Goal: Transaction & Acquisition: Purchase product/service

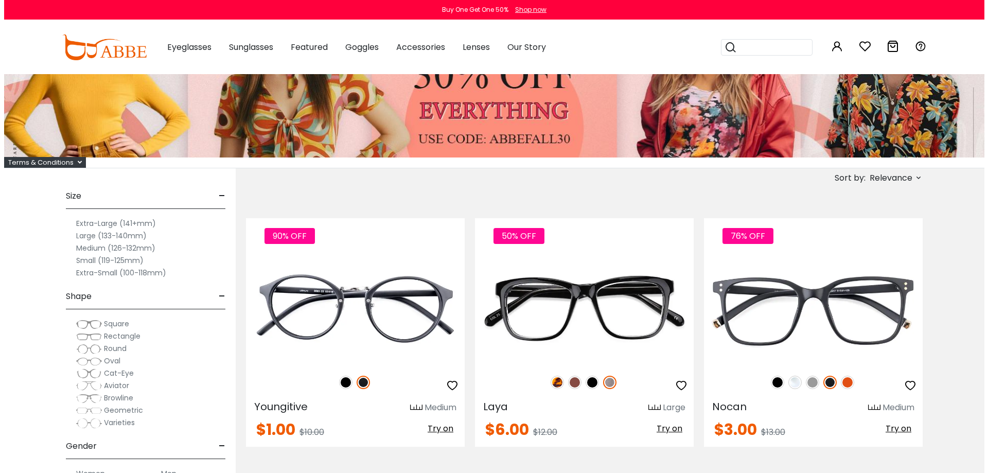
scroll to position [108, 0]
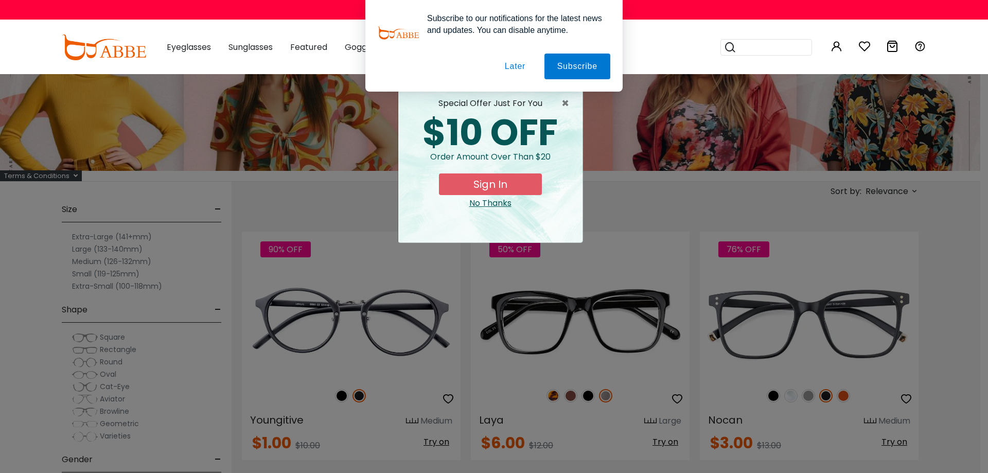
click at [501, 184] on button "Sign In" at bounding box center [490, 184] width 103 height 22
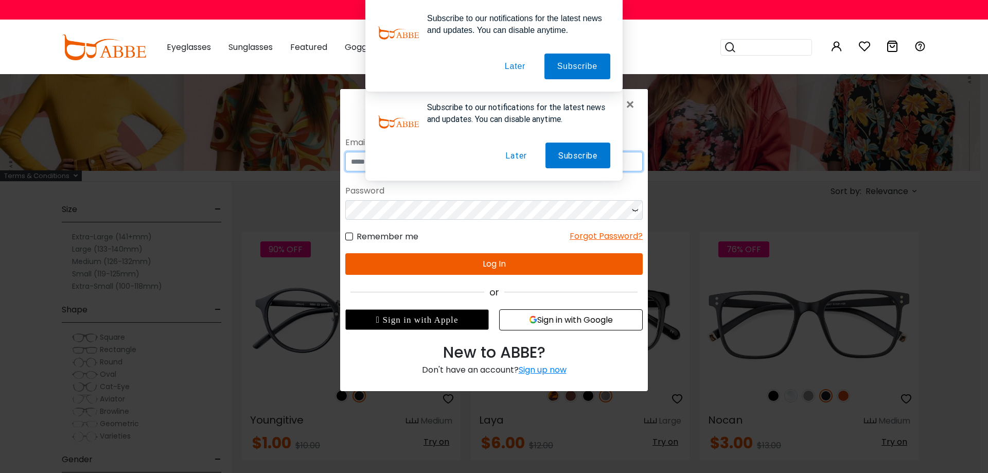
type input "**********"
click at [522, 260] on button "Log In" at bounding box center [493, 264] width 297 height 22
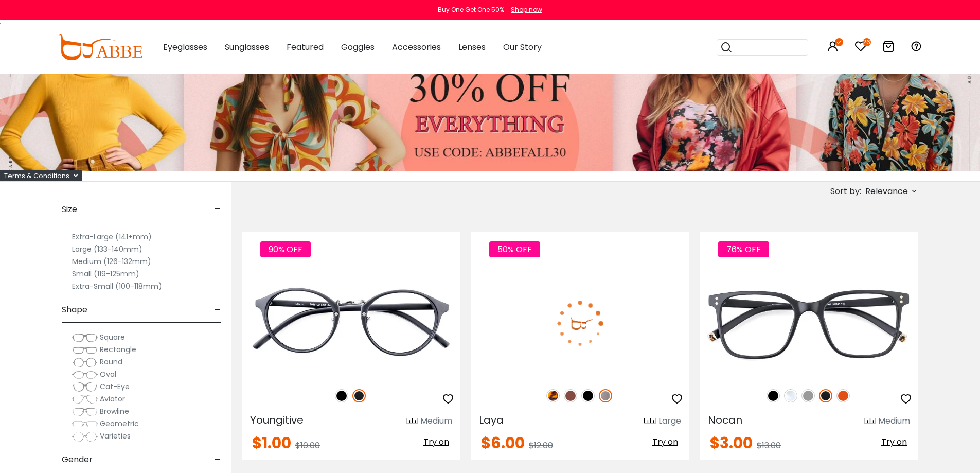
click at [83, 262] on label "Medium (126-132mm)" at bounding box center [111, 261] width 79 height 12
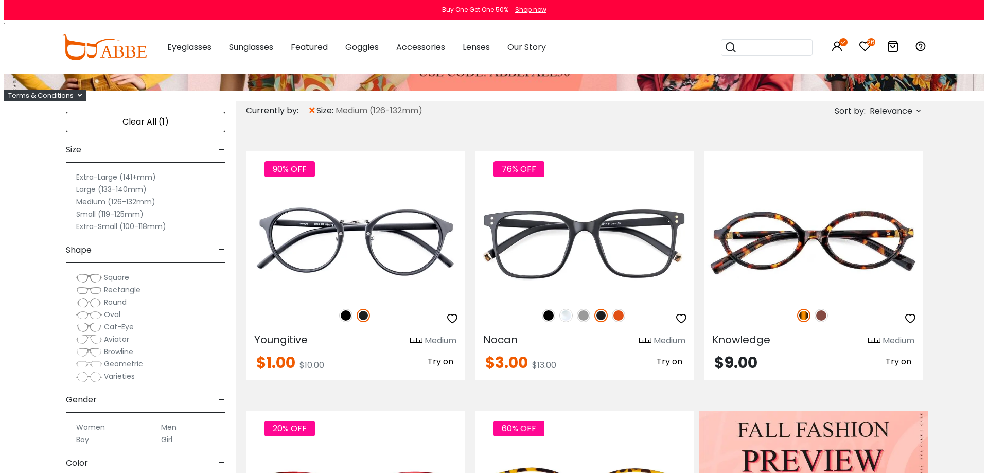
scroll to position [195, 0]
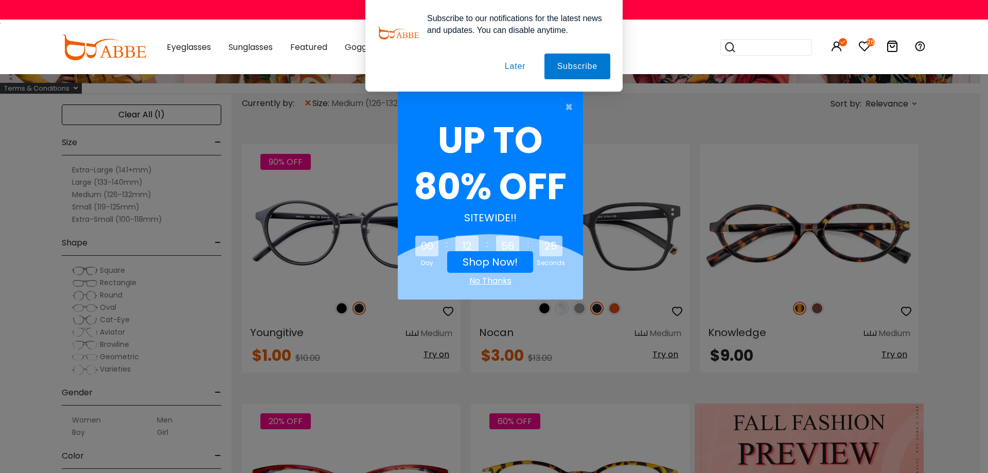
click at [470, 262] on link "Shop Now!" at bounding box center [489, 262] width 55 height 14
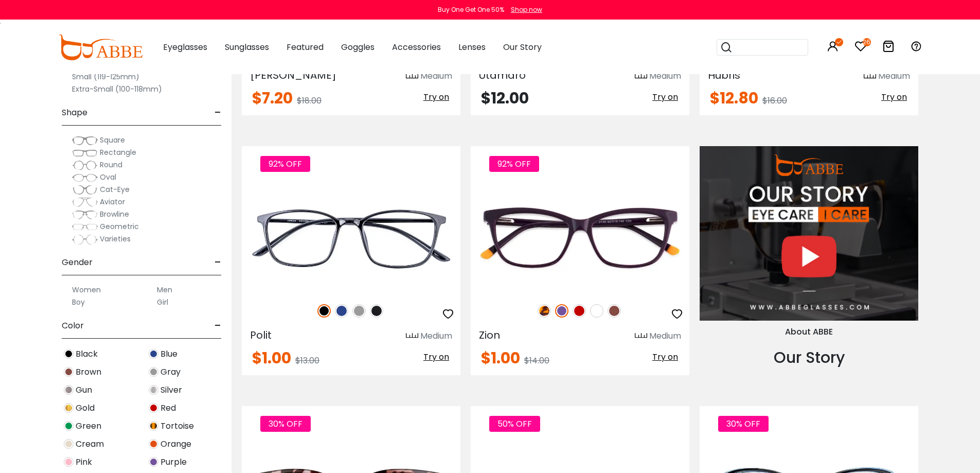
scroll to position [1021, 0]
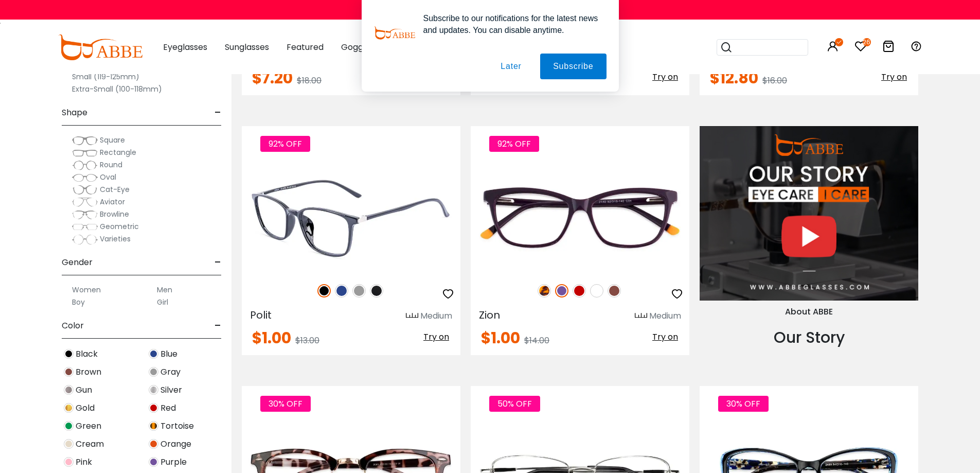
click at [339, 290] on img at bounding box center [341, 290] width 13 height 13
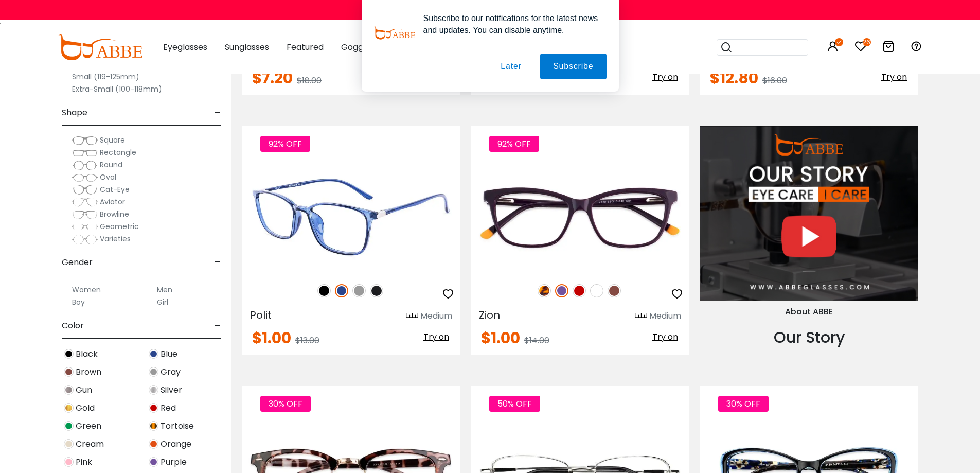
click at [359, 292] on img at bounding box center [358, 290] width 13 height 13
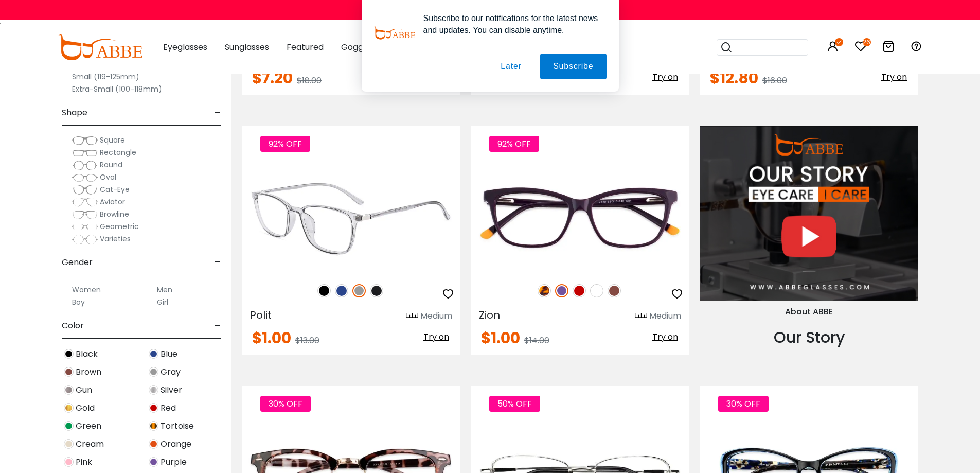
click at [374, 292] on img at bounding box center [376, 290] width 13 height 13
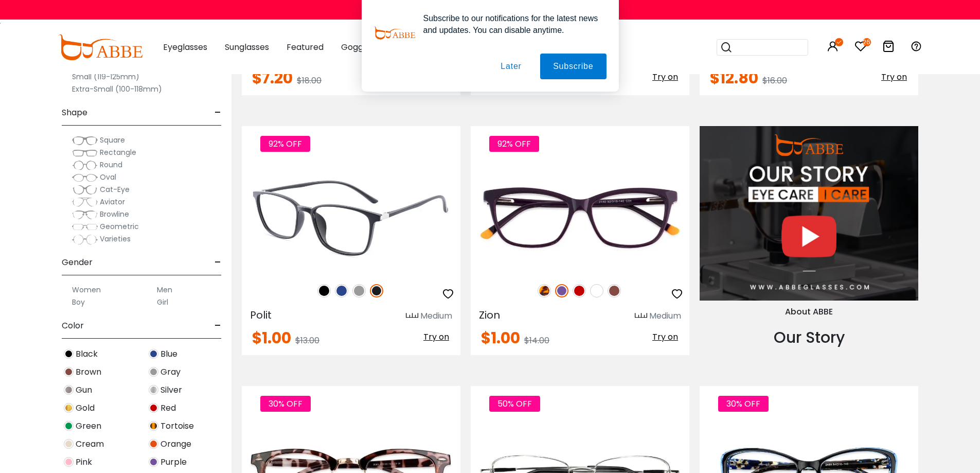
click at [326, 292] on img at bounding box center [323, 290] width 13 height 13
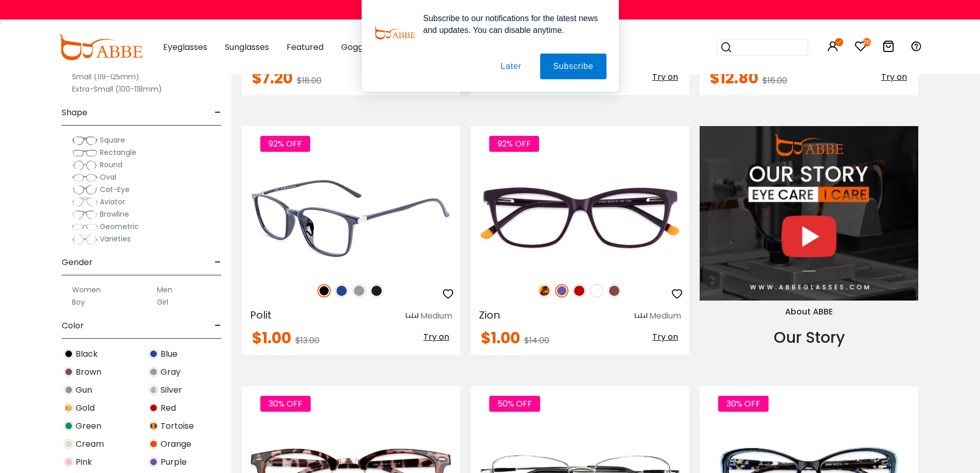
click at [373, 288] on img at bounding box center [376, 290] width 13 height 13
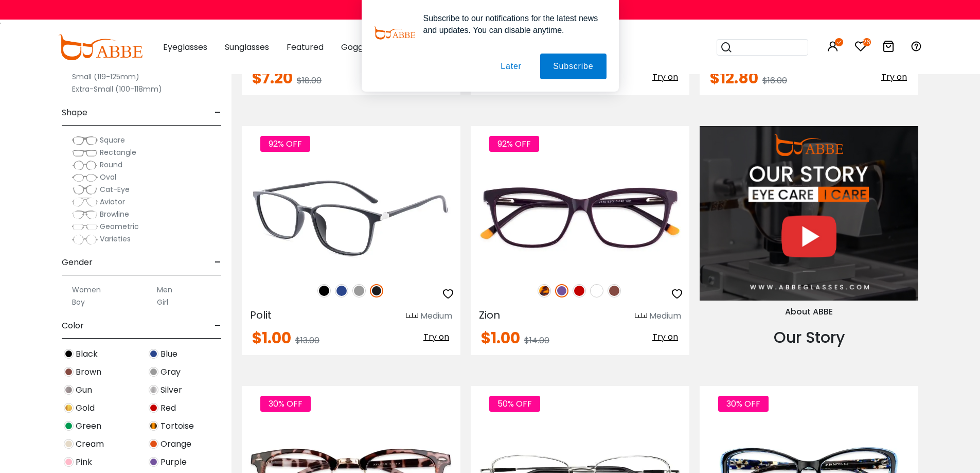
click at [337, 291] on img at bounding box center [341, 290] width 13 height 13
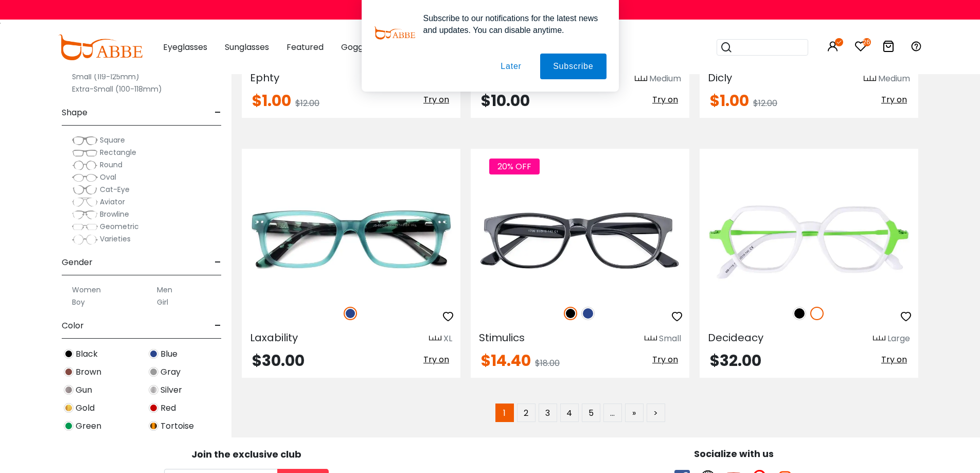
scroll to position [5170, 0]
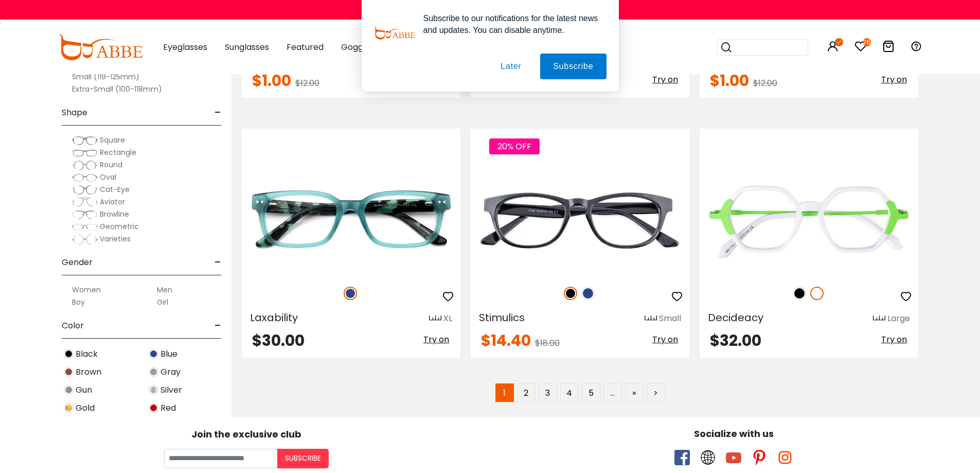
click at [236, 49] on div "Subscribe to our notifications for the latest news and updates. You can disable…" at bounding box center [490, 46] width 980 height 92
click at [0, 0] on button "Later" at bounding box center [0, 0] width 0 height 0
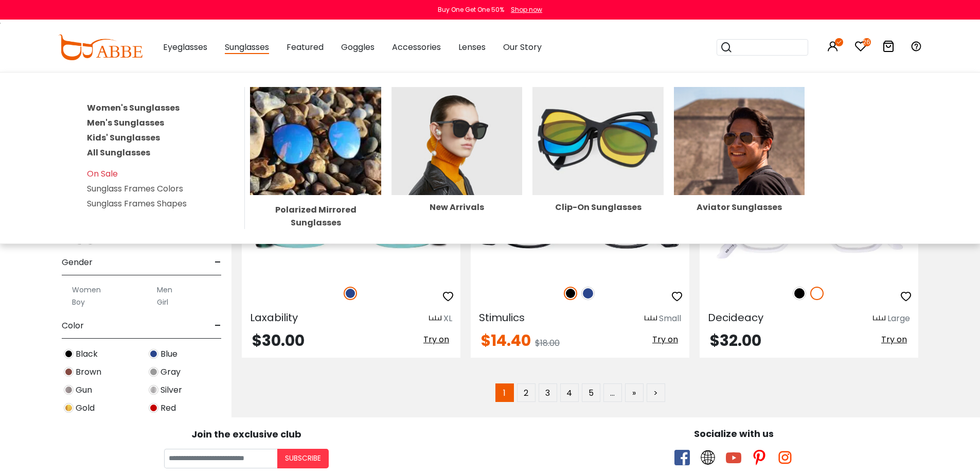
click at [250, 49] on span "Sunglasses" at bounding box center [247, 47] width 44 height 13
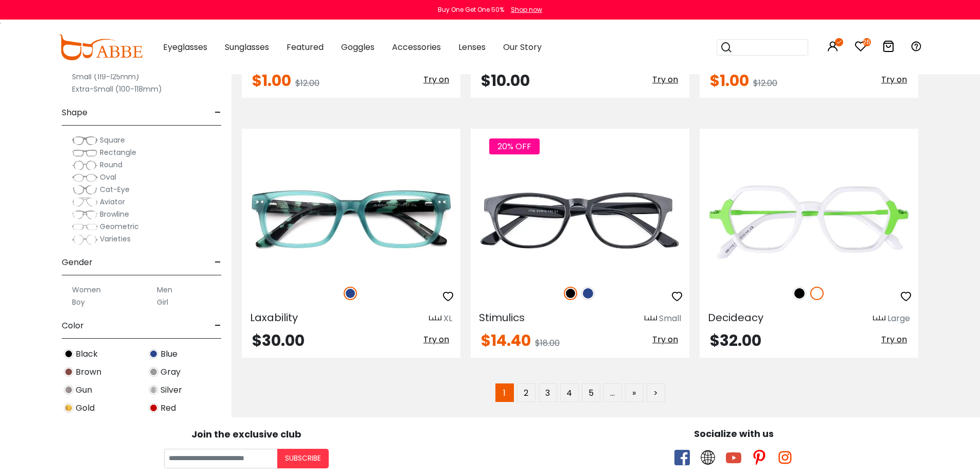
click at [247, 49] on span "Sunglasses" at bounding box center [247, 47] width 44 height 12
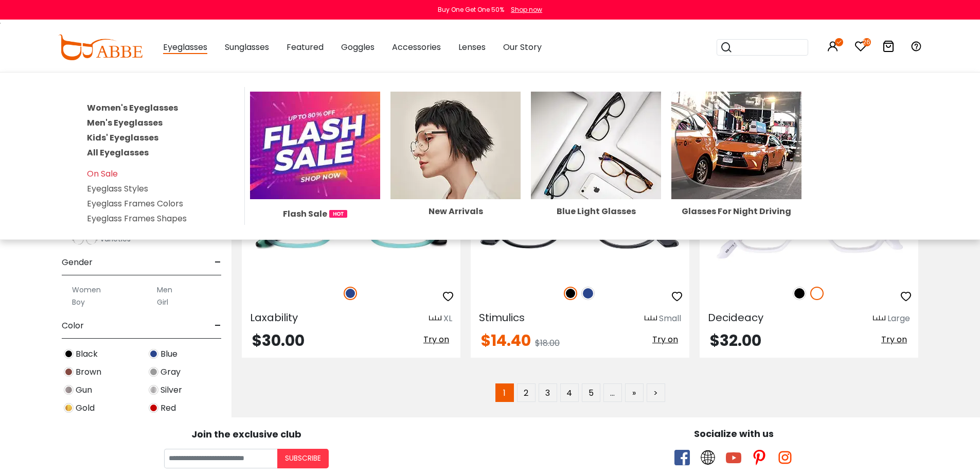
click at [120, 108] on link "Women's Eyeglasses" at bounding box center [132, 108] width 91 height 12
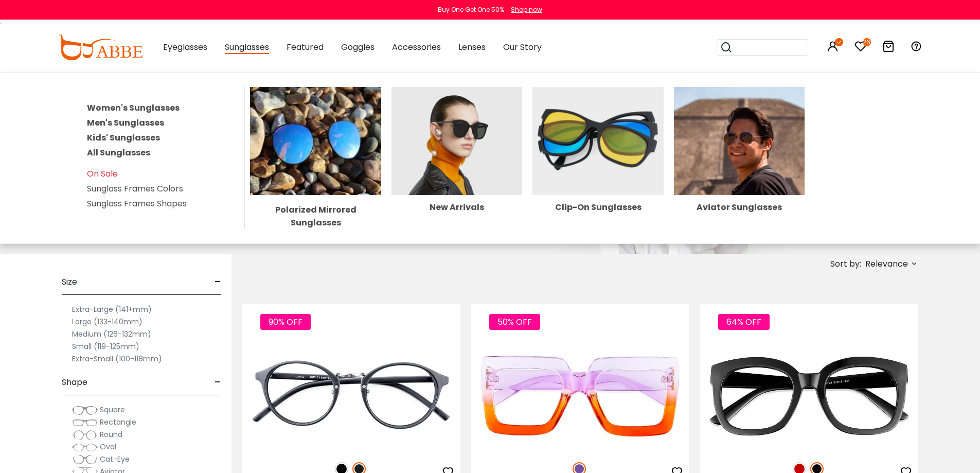
click at [593, 143] on img at bounding box center [597, 141] width 131 height 108
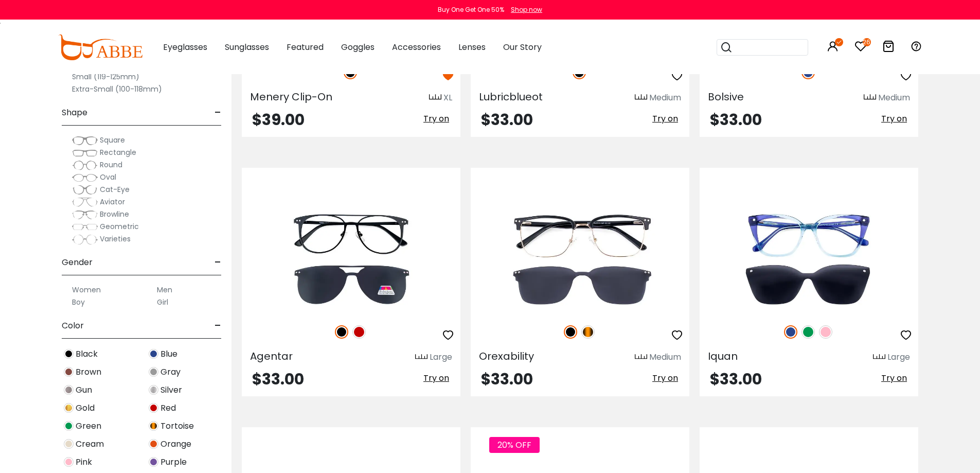
scroll to position [1614, 0]
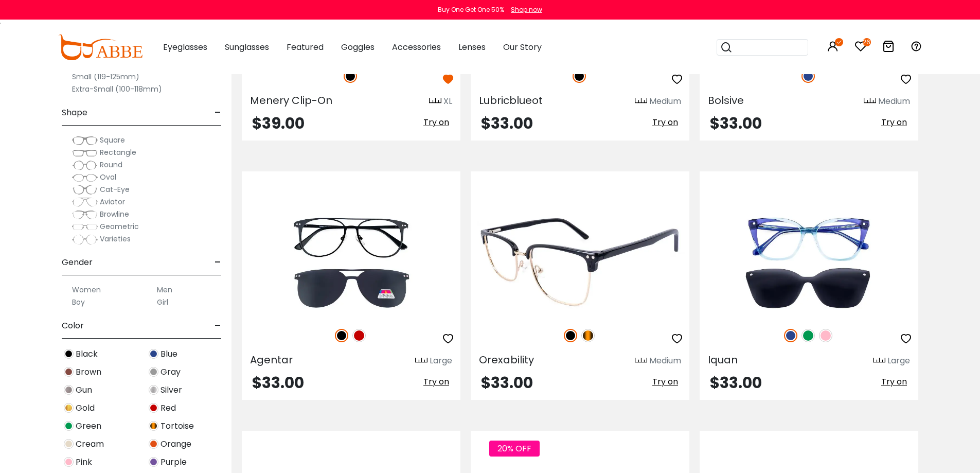
click at [587, 332] on img at bounding box center [587, 335] width 13 height 13
click at [568, 338] on img at bounding box center [570, 335] width 13 height 13
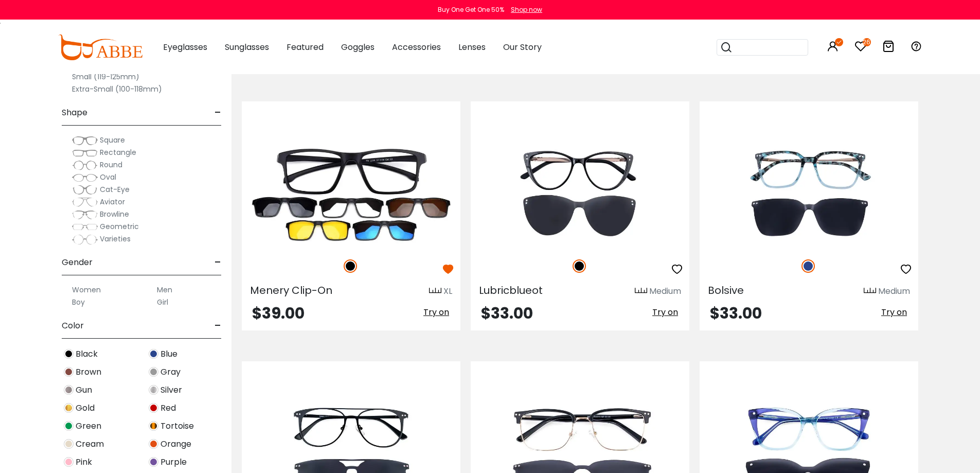
scroll to position [1428, 0]
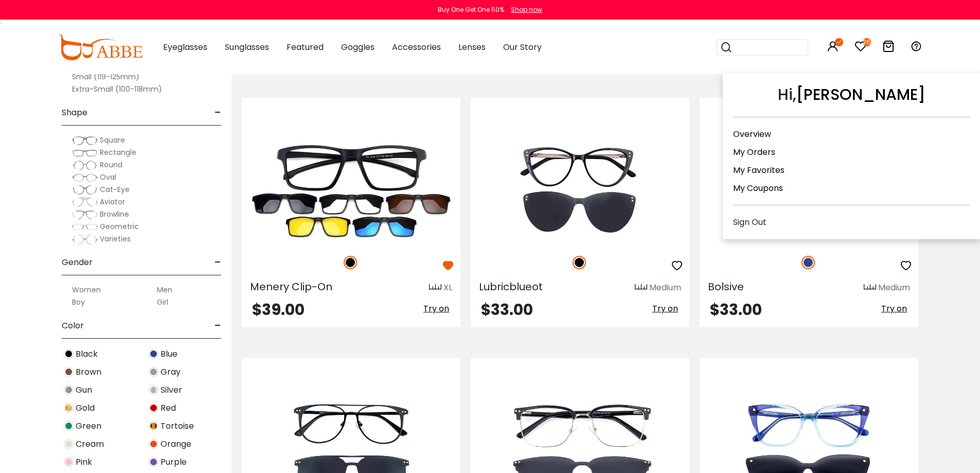
click at [753, 151] on link "My Orders" at bounding box center [754, 152] width 42 height 12
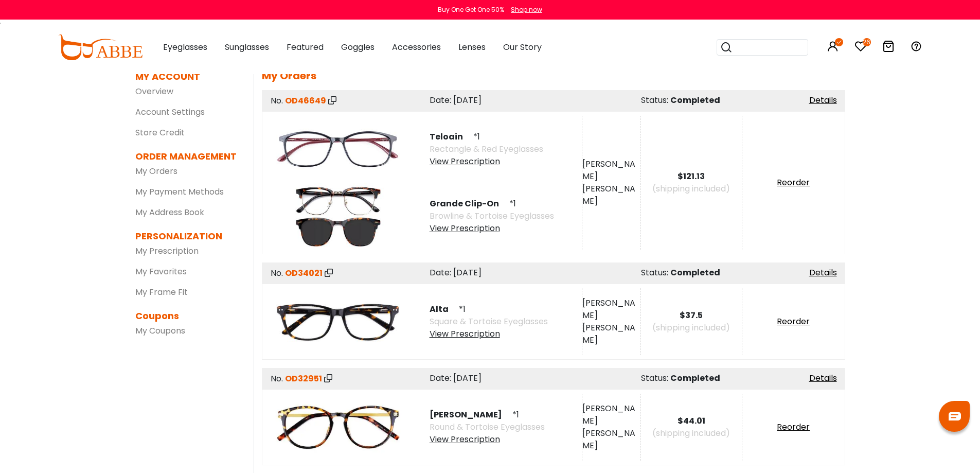
scroll to position [51, 0]
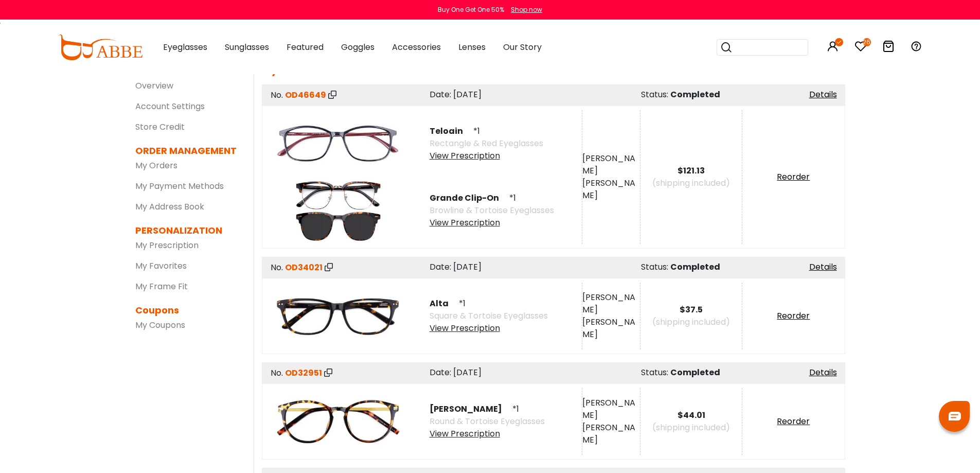
click at [461, 203] on span "Grande Clip-On" at bounding box center [469, 198] width 78 height 12
click at [453, 197] on span "Grande Clip-On" at bounding box center [469, 198] width 78 height 12
click at [837, 95] on div "Details" at bounding box center [794, 94] width 102 height 13
click at [826, 95] on link "Details" at bounding box center [823, 94] width 28 height 12
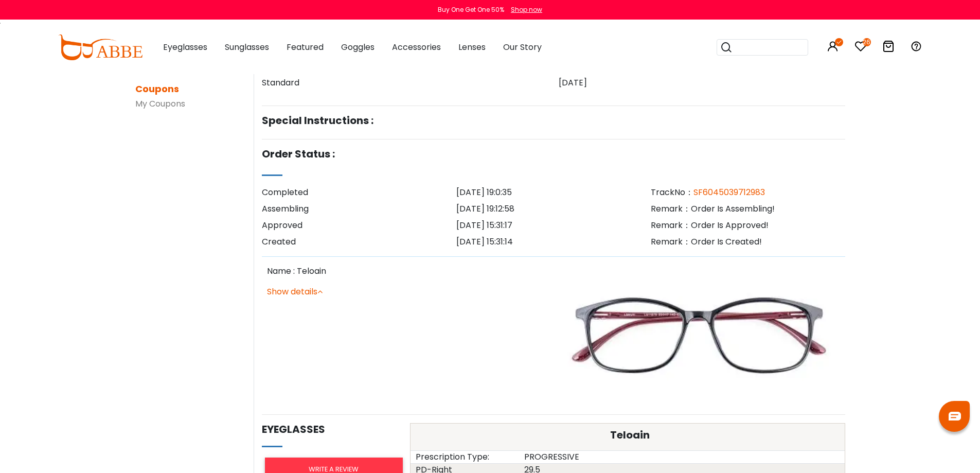
scroll to position [286, 0]
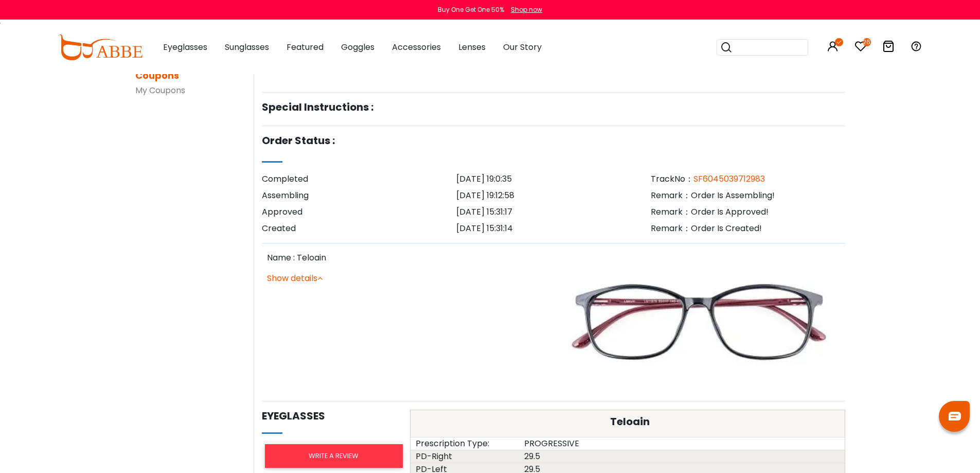
click at [288, 278] on link "Show details" at bounding box center [295, 278] width 56 height 12
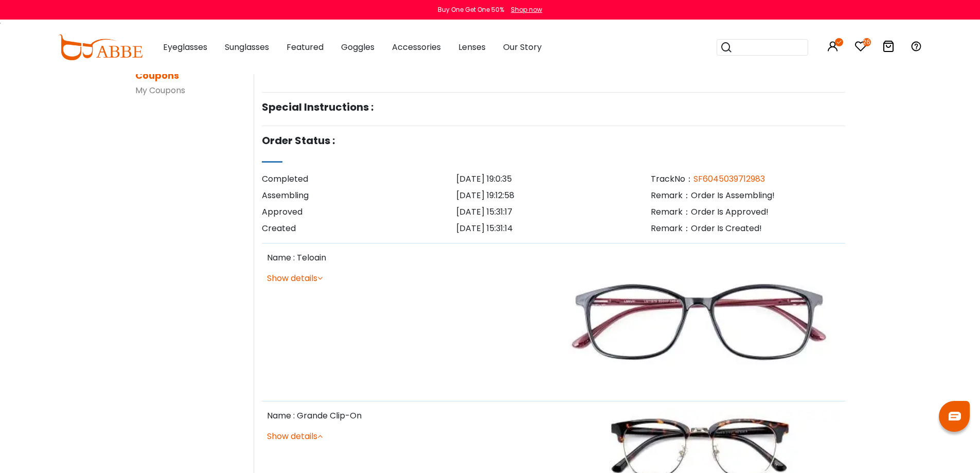
click at [308, 436] on link "Show details" at bounding box center [295, 436] width 56 height 12
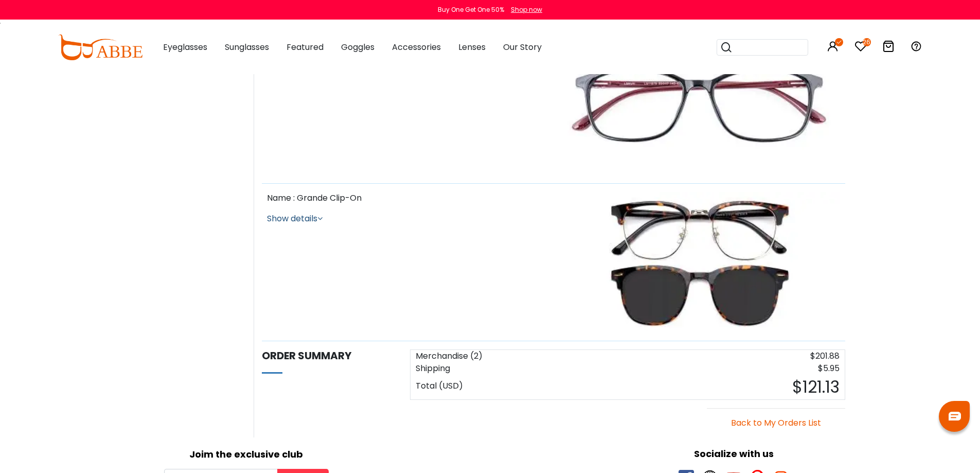
scroll to position [502, 0]
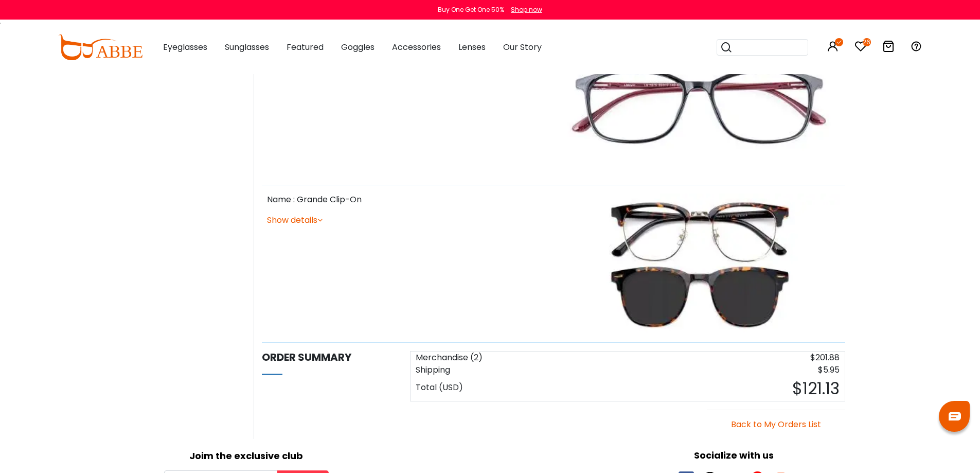
click at [700, 243] on img at bounding box center [699, 263] width 281 height 141
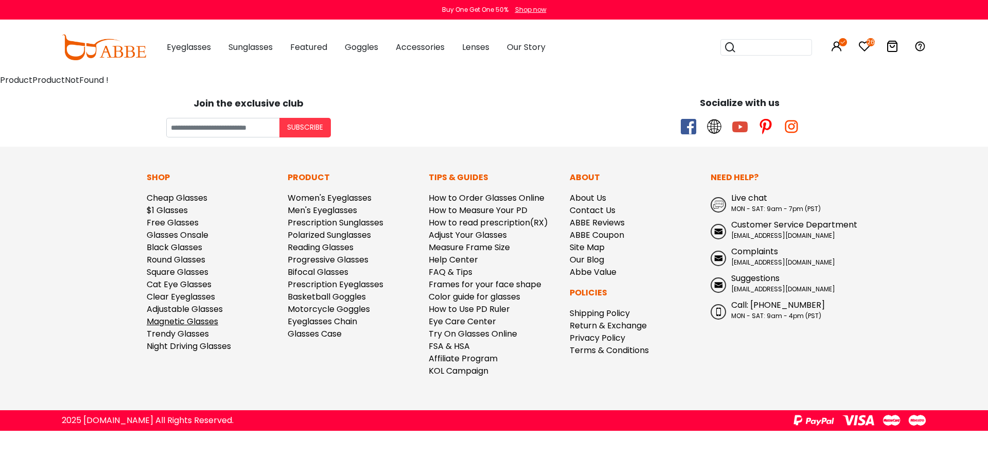
click at [182, 321] on link "Magnetic Glasses" at bounding box center [182, 321] width 71 height 12
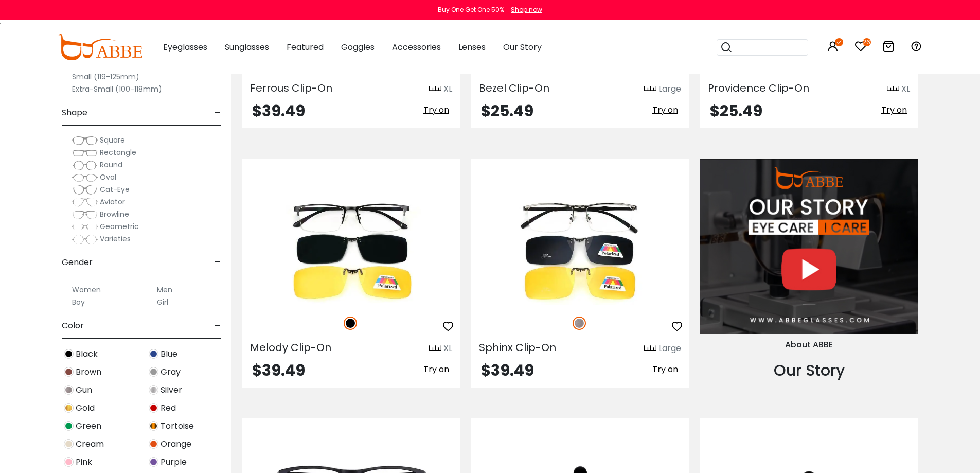
scroll to position [898, 0]
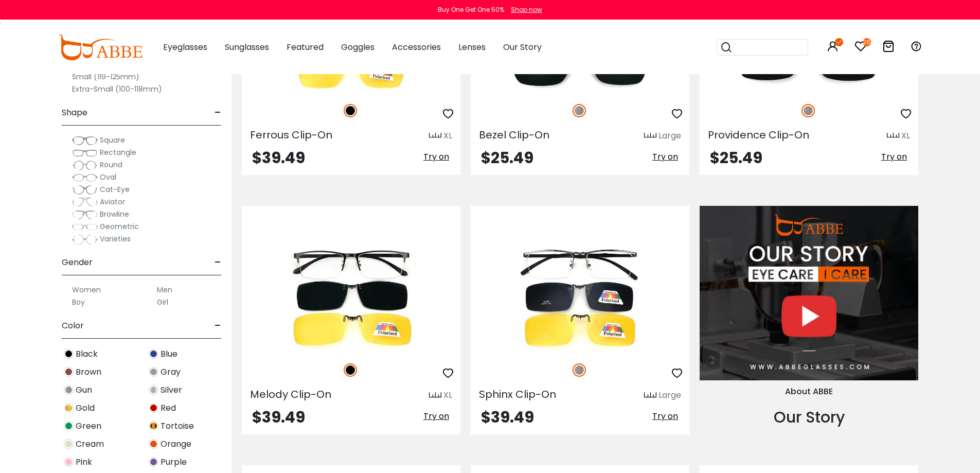
click at [761, 48] on input "search" at bounding box center [768, 47] width 72 height 15
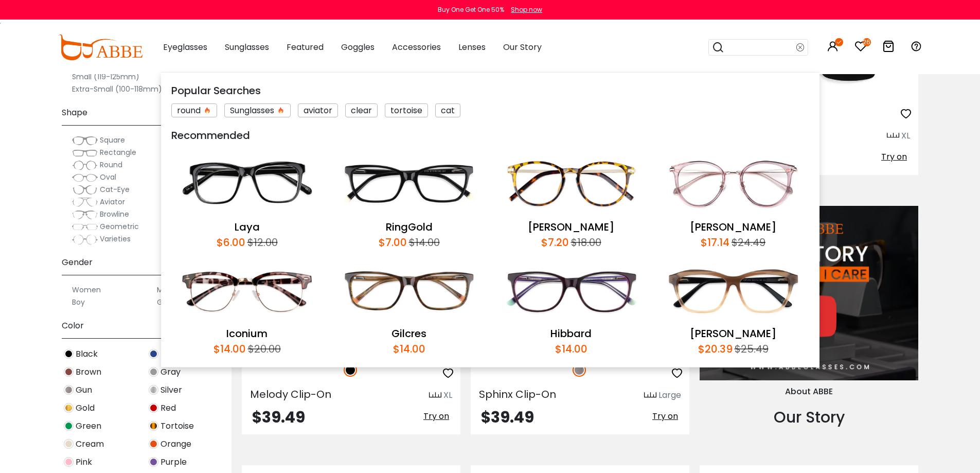
click at [759, 48] on input "search" at bounding box center [760, 47] width 72 height 15
click at [748, 46] on input "search" at bounding box center [760, 47] width 72 height 15
type input "*******"
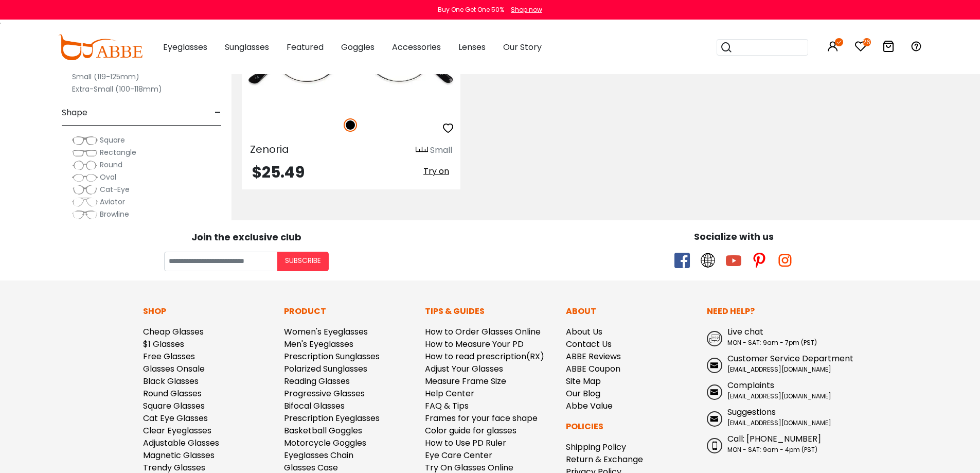
scroll to position [435, 0]
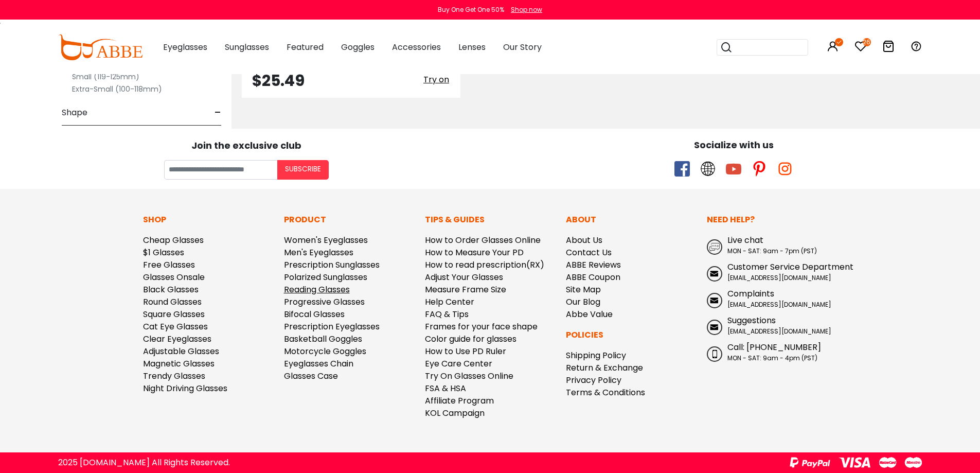
click at [303, 290] on link "Reading Glasses" at bounding box center [317, 289] width 66 height 12
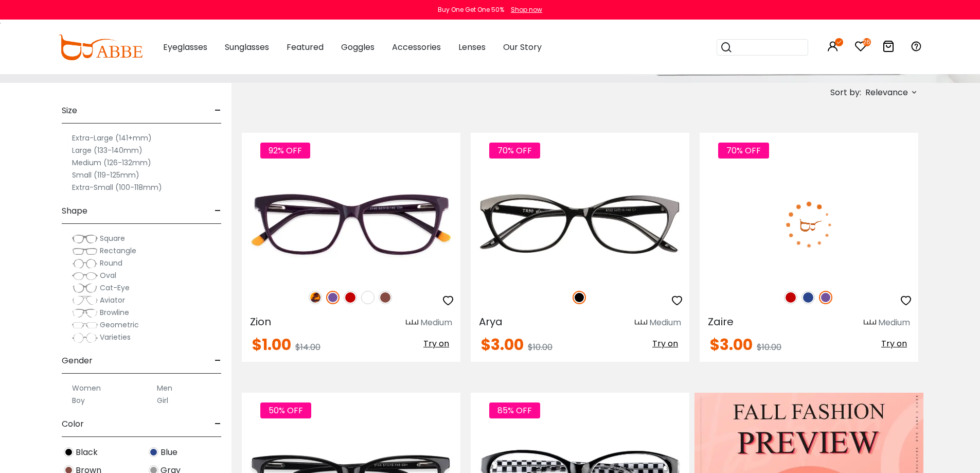
scroll to position [198, 0]
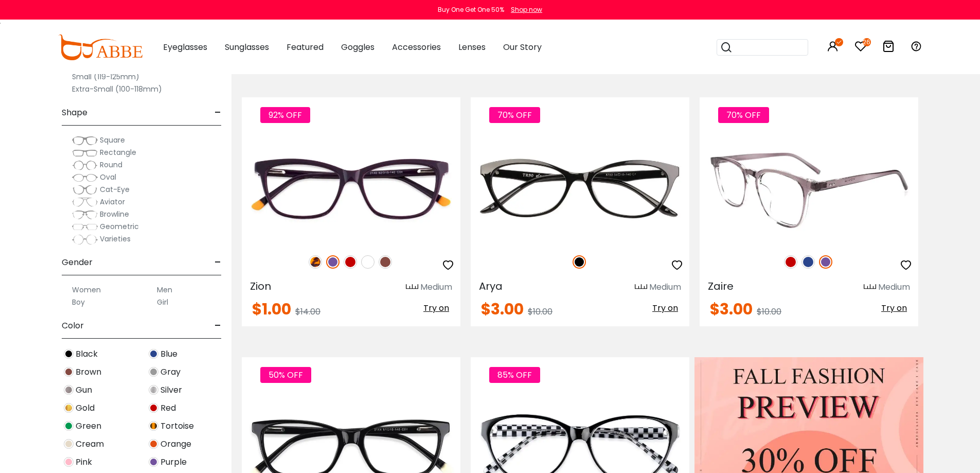
click at [790, 262] on img at bounding box center [790, 261] width 13 height 13
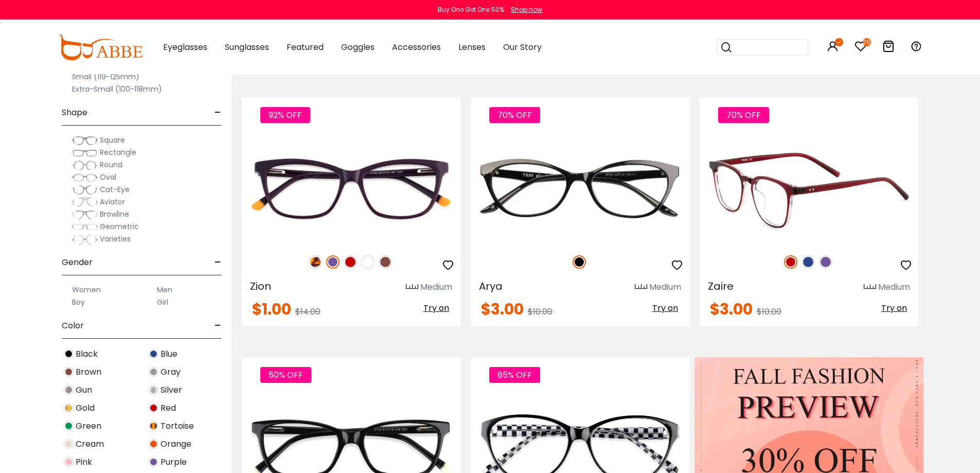
click at [808, 261] on img at bounding box center [807, 261] width 13 height 13
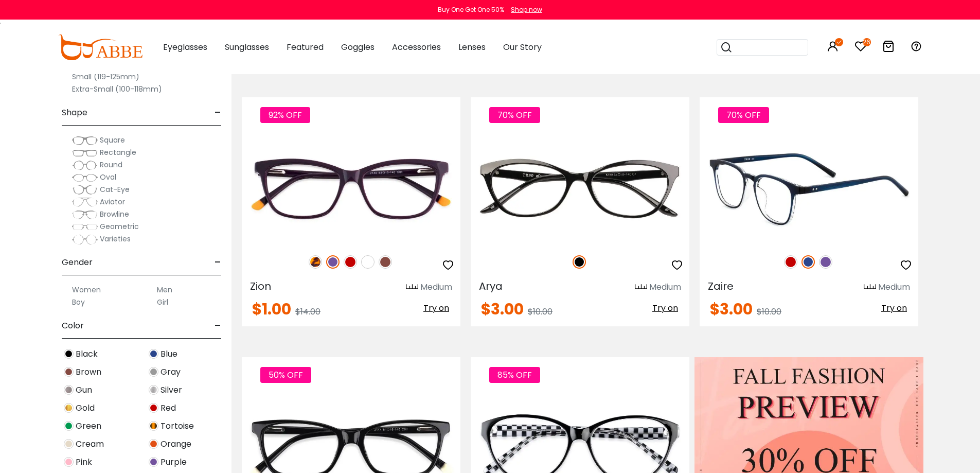
click at [825, 262] on img at bounding box center [825, 261] width 13 height 13
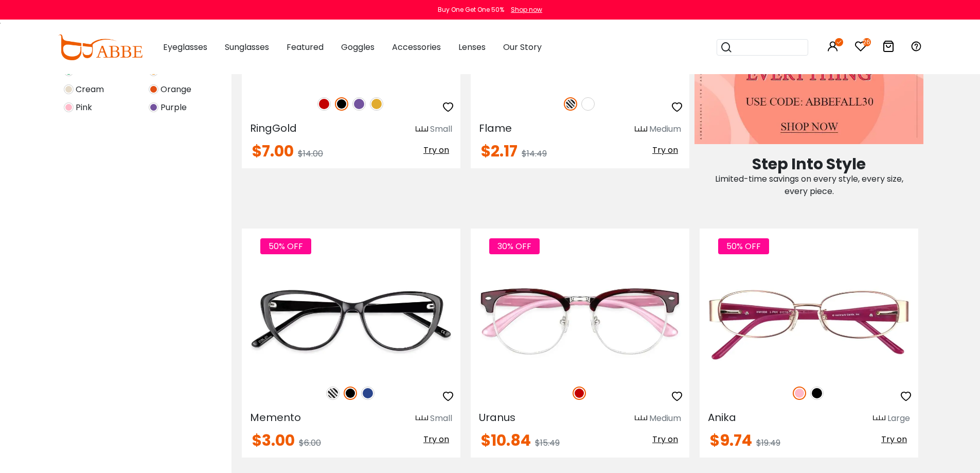
scroll to position [70, 0]
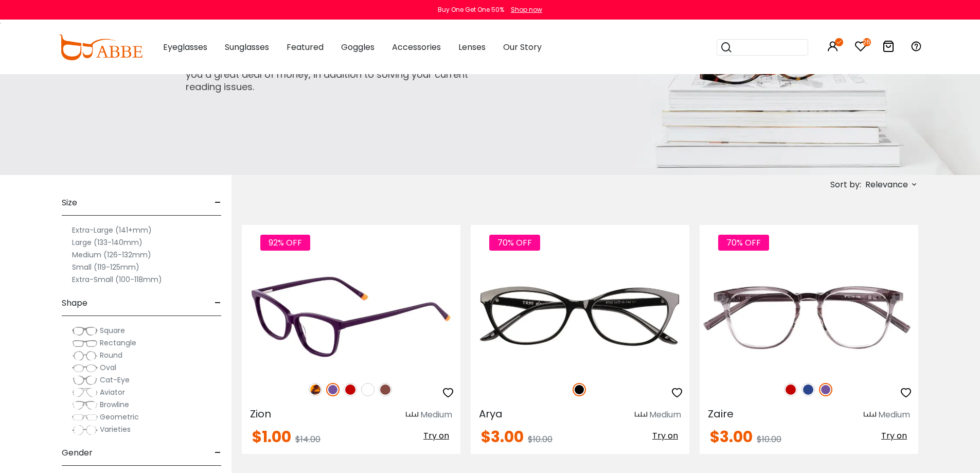
click at [347, 395] on img at bounding box center [350, 389] width 13 height 13
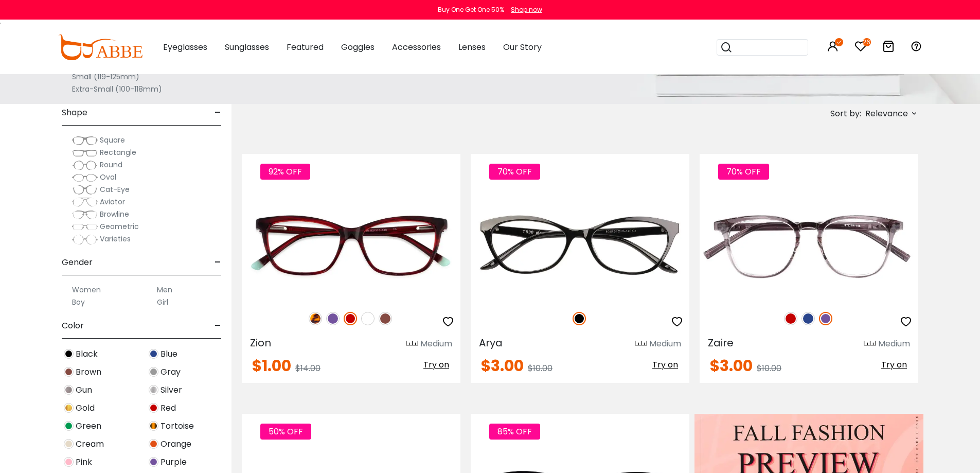
scroll to position [219, 0]
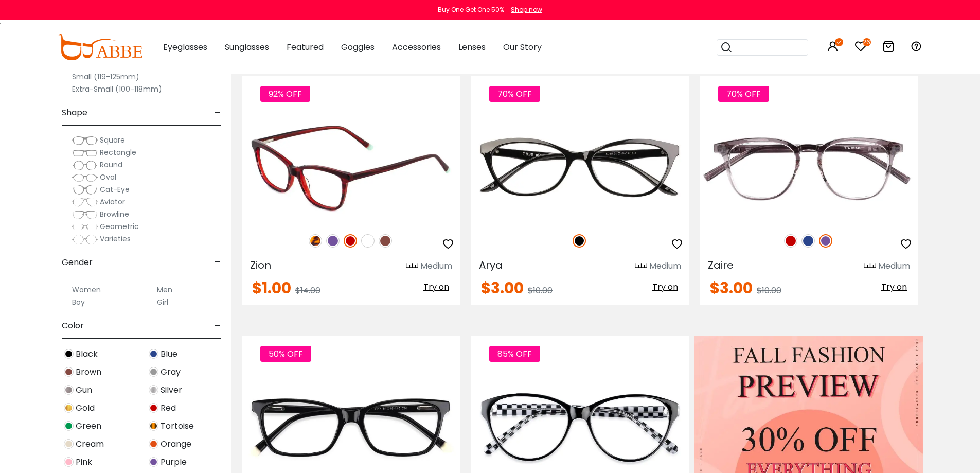
click at [313, 242] on img at bounding box center [315, 240] width 13 height 13
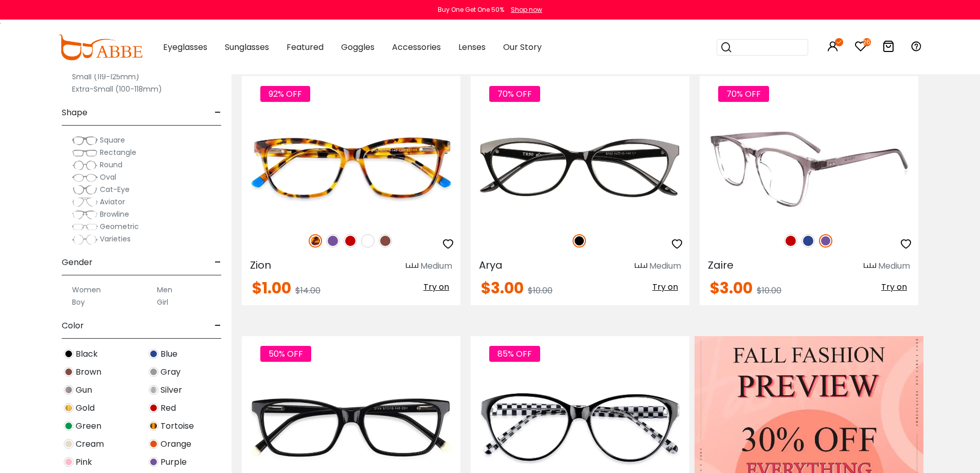
click at [808, 241] on img at bounding box center [807, 240] width 13 height 13
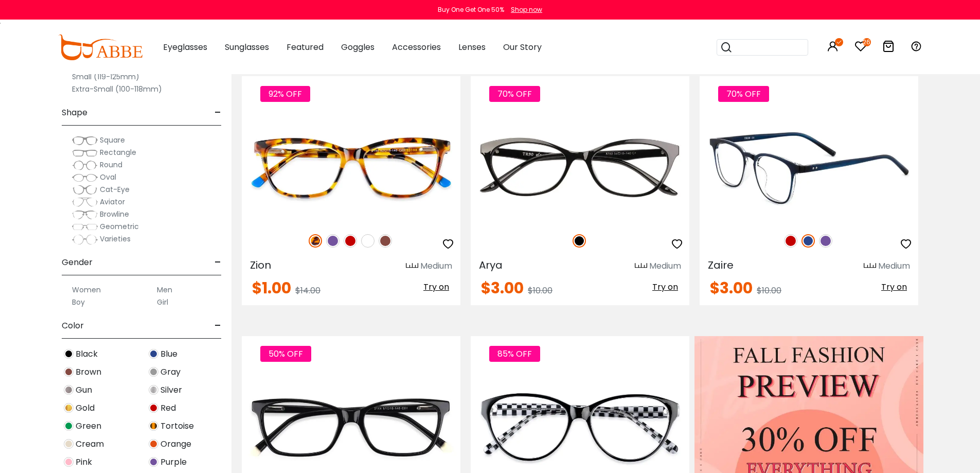
click at [790, 242] on img at bounding box center [790, 240] width 13 height 13
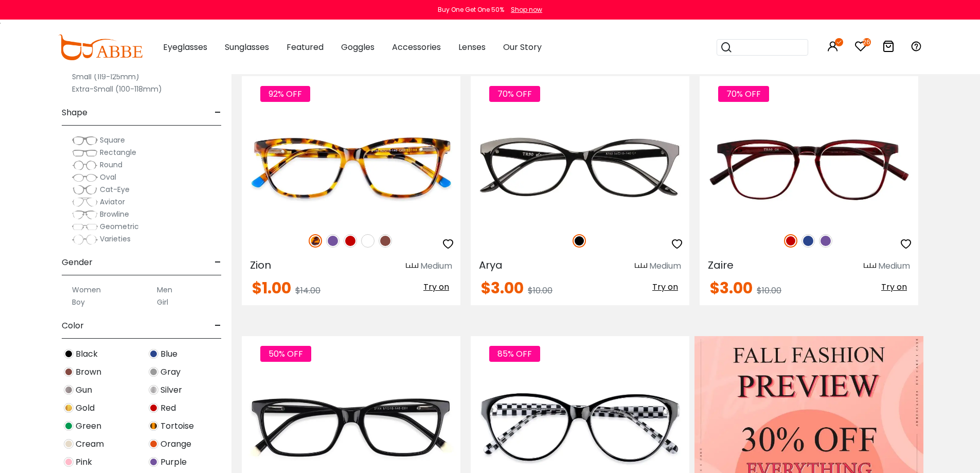
click at [861, 47] on icon at bounding box center [860, 46] width 12 height 12
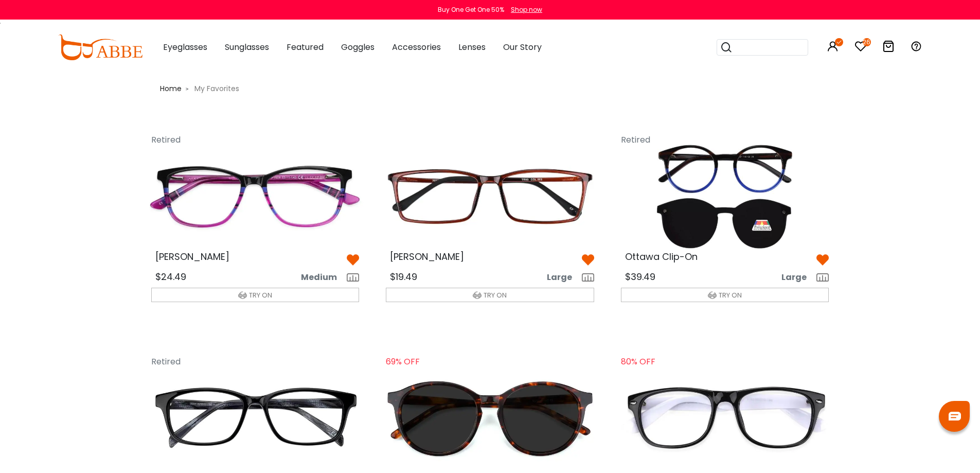
click at [354, 258] on img at bounding box center [353, 260] width 12 height 12
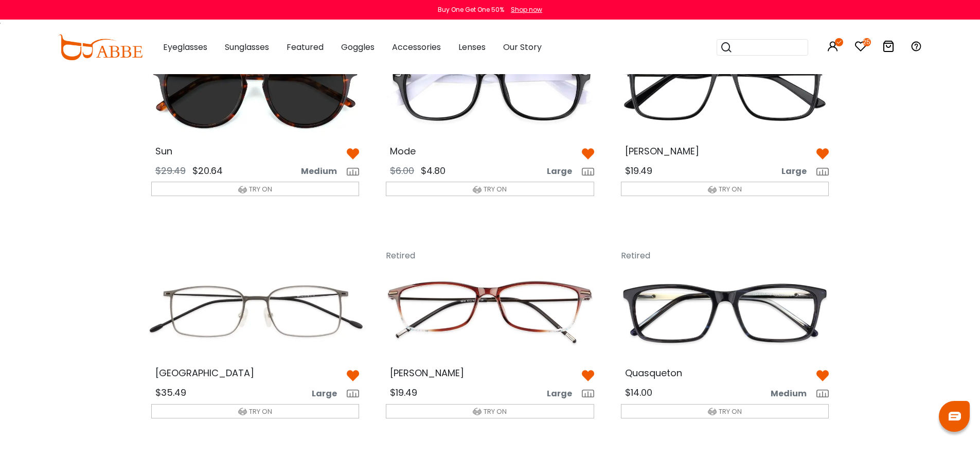
scroll to position [241, 0]
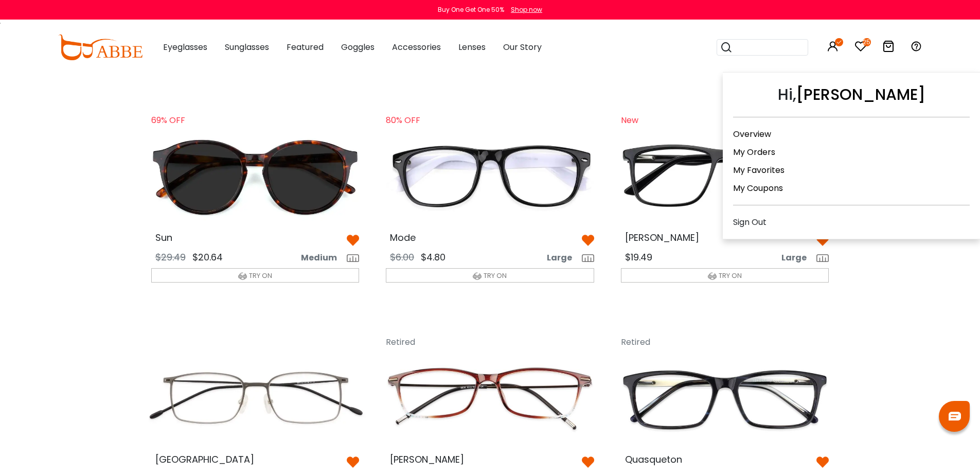
click at [762, 151] on link "My Orders" at bounding box center [754, 152] width 42 height 12
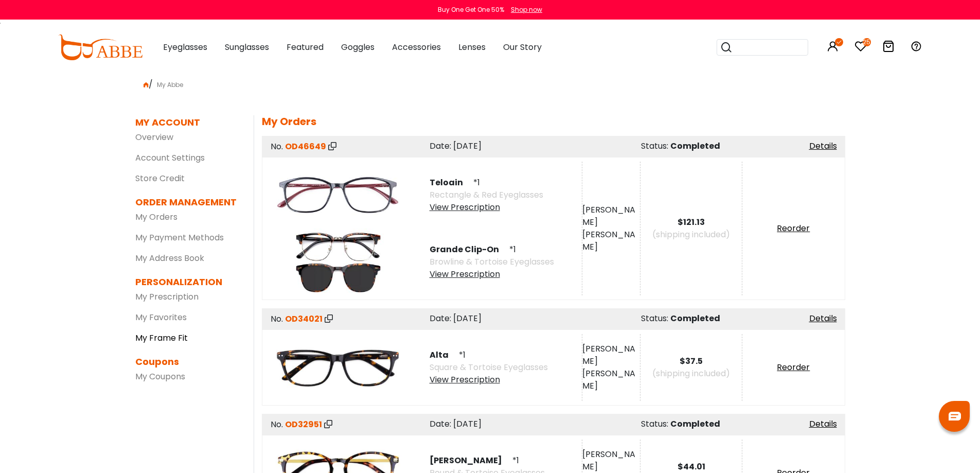
click at [163, 338] on link "My Frame Fit" at bounding box center [161, 338] width 52 height 12
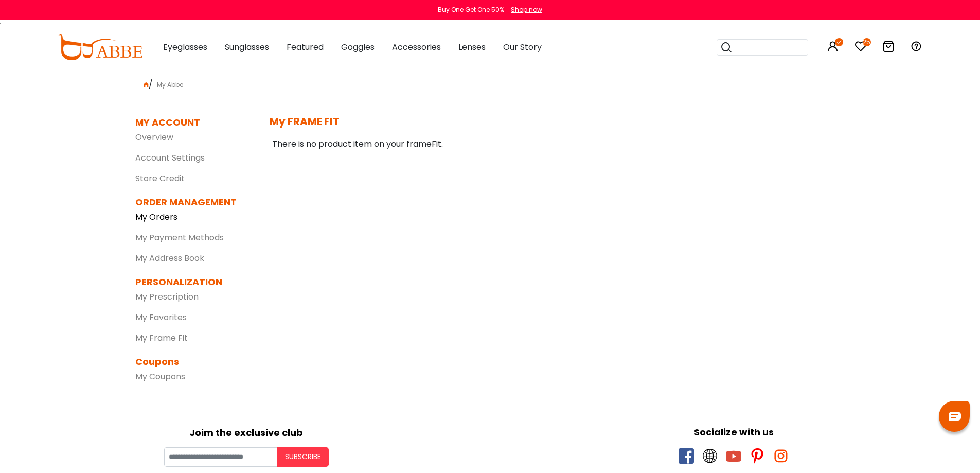
click at [164, 217] on link "My Orders" at bounding box center [156, 217] width 42 height 12
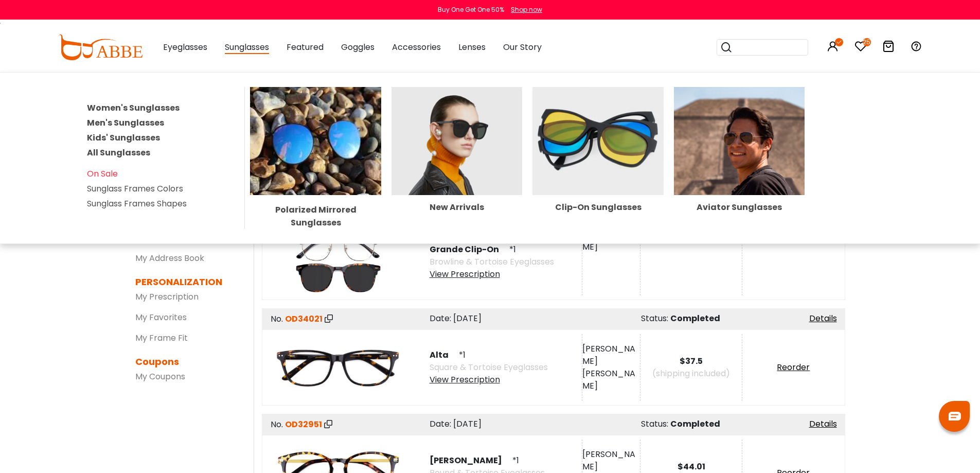
click at [599, 146] on img at bounding box center [597, 141] width 131 height 108
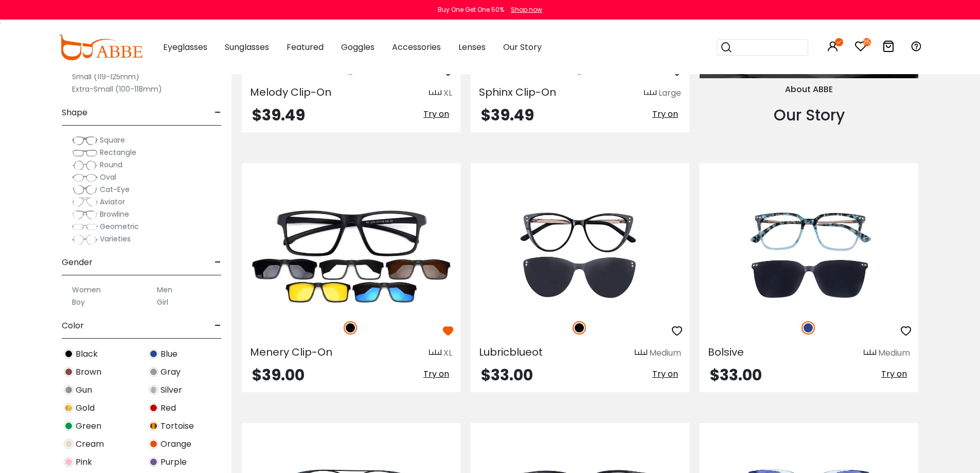
scroll to position [1393, 0]
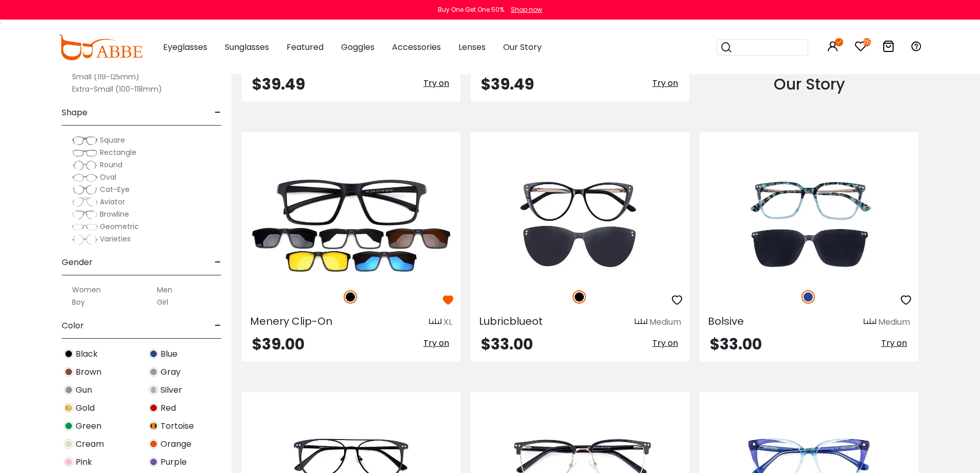
drag, startPoint x: 0, startPoint y: 0, endPoint x: 987, endPoint y: 220, distance: 1011.2
click at [979, 220] on html "Eyeglasses Thanks for your subscription Please use coupon code " NEWCOMER " to …" at bounding box center [490, 316] width 980 height 3418
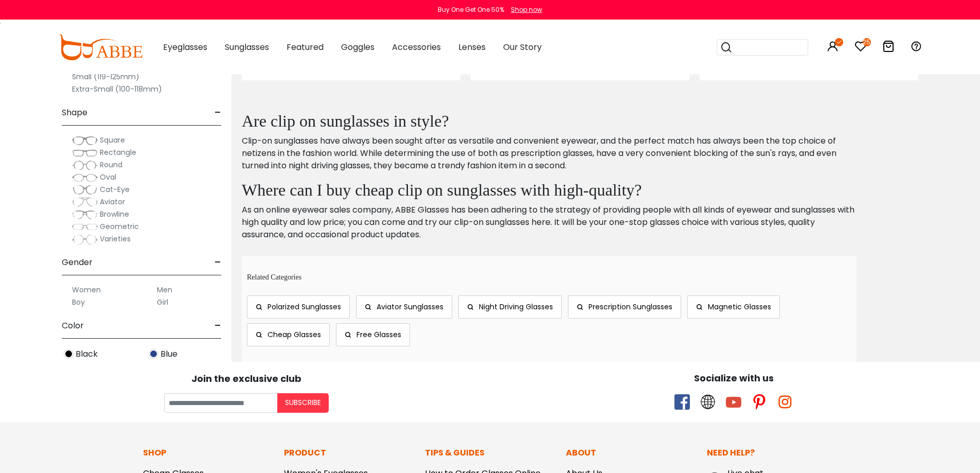
scroll to position [2731, 0]
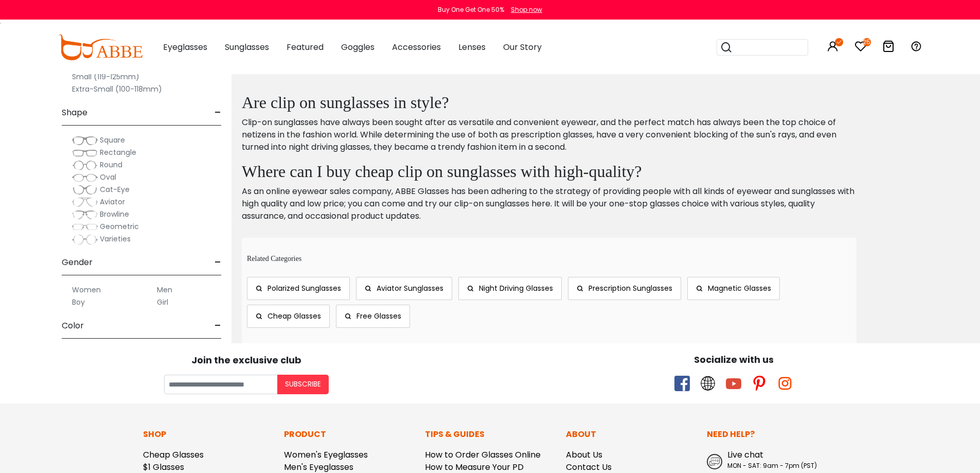
click at [509, 292] on span "Night Driving Glasses" at bounding box center [516, 288] width 74 height 10
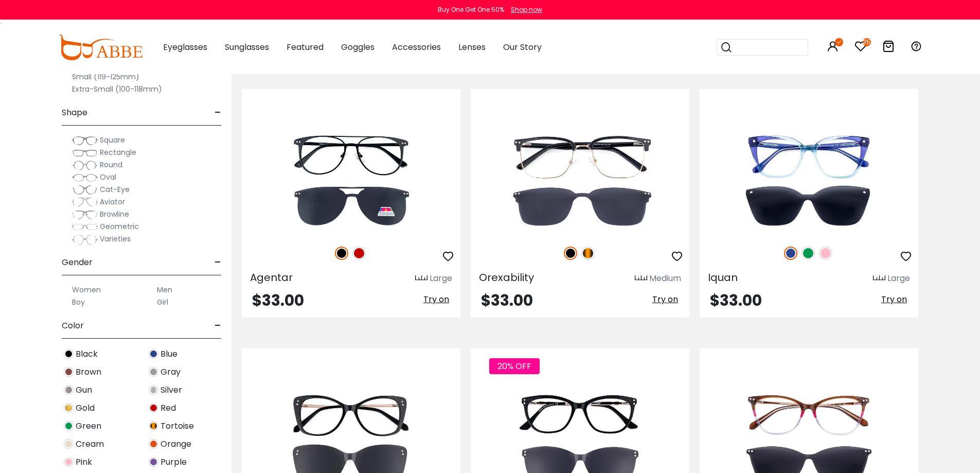
scroll to position [1676, 0]
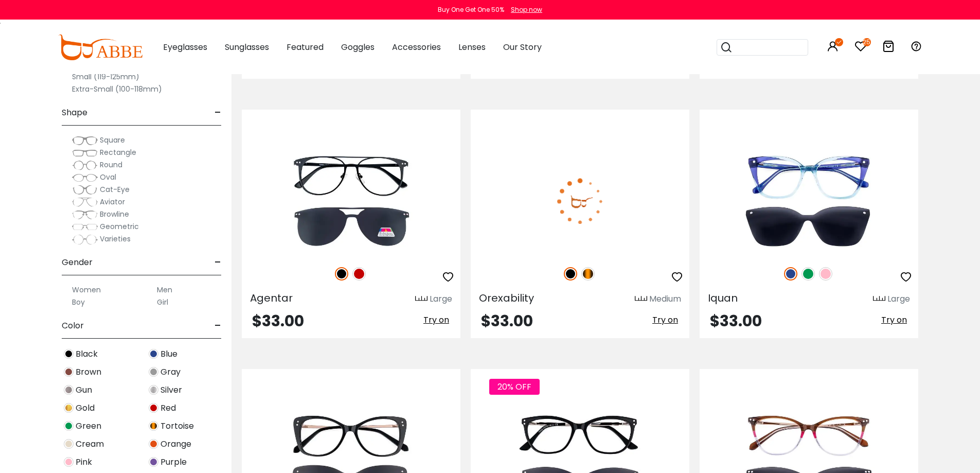
click at [587, 274] on img at bounding box center [587, 273] width 13 height 13
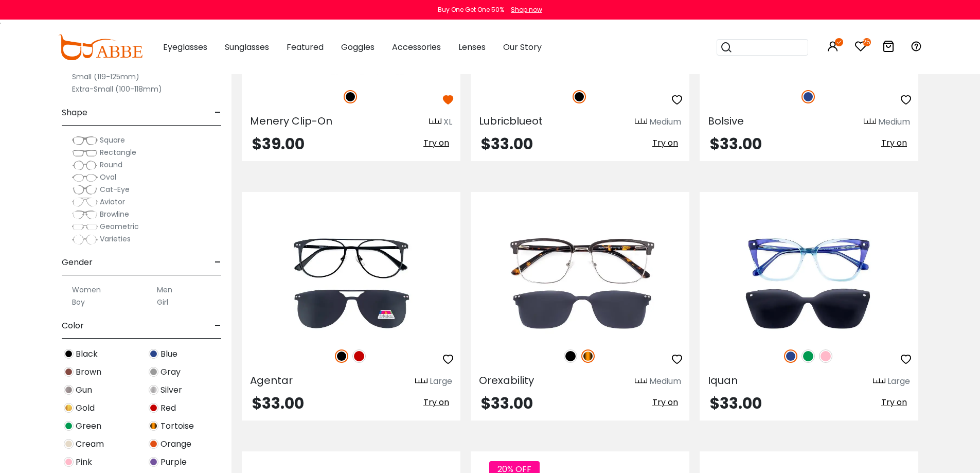
scroll to position [1605, 0]
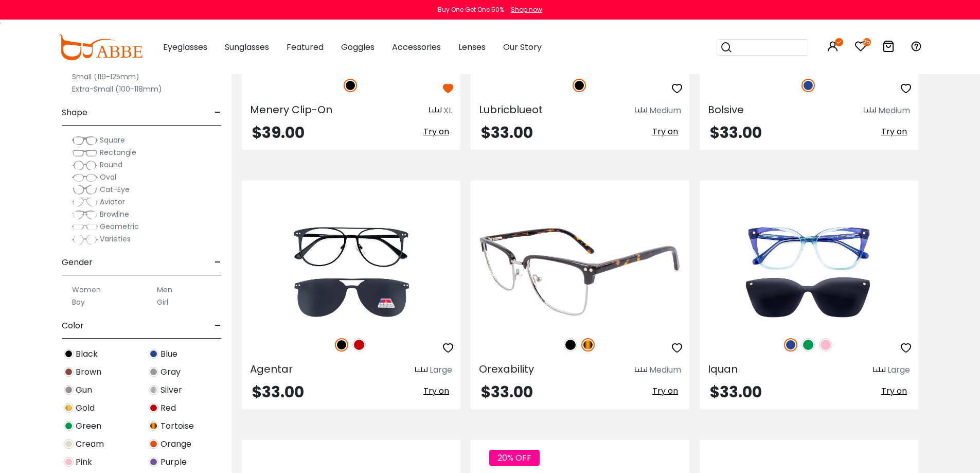
click at [569, 349] on img at bounding box center [570, 344] width 13 height 13
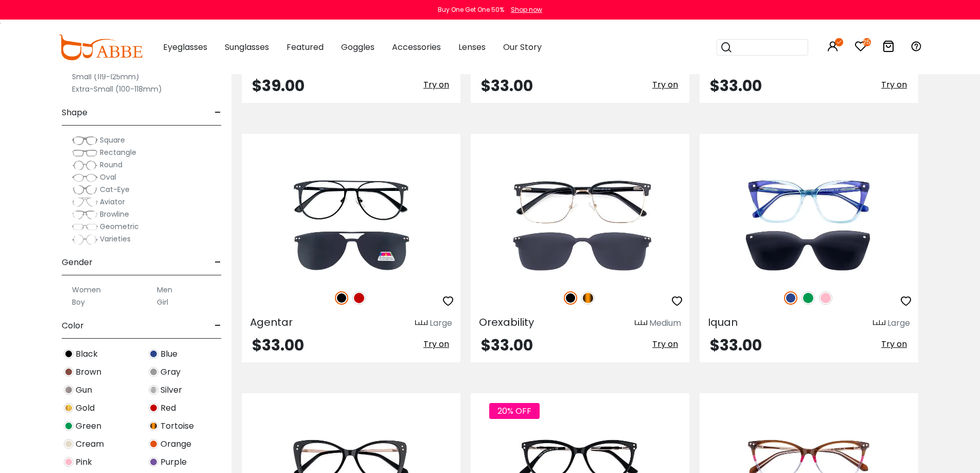
scroll to position [1644, 0]
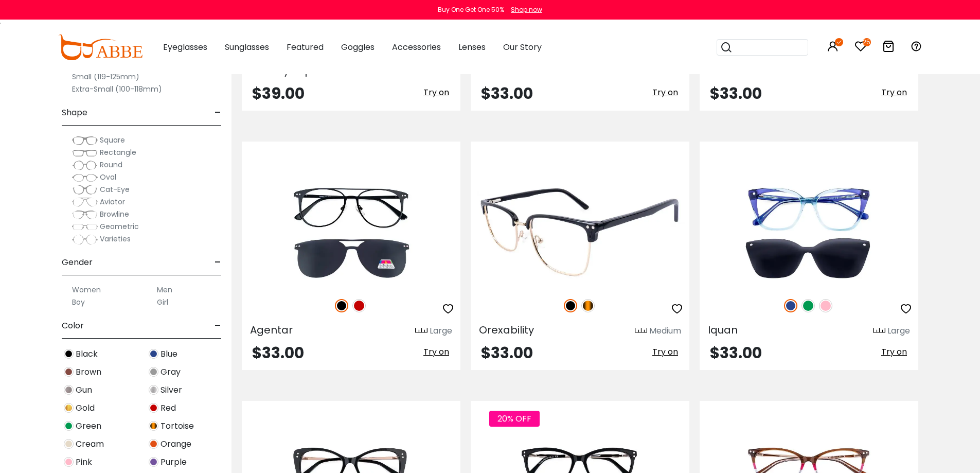
click at [588, 307] on img at bounding box center [587, 305] width 13 height 13
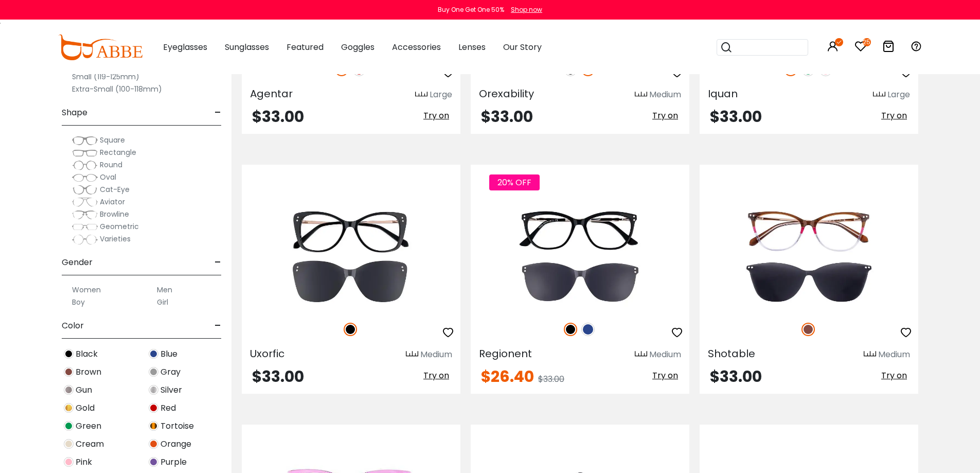
scroll to position [1884, 0]
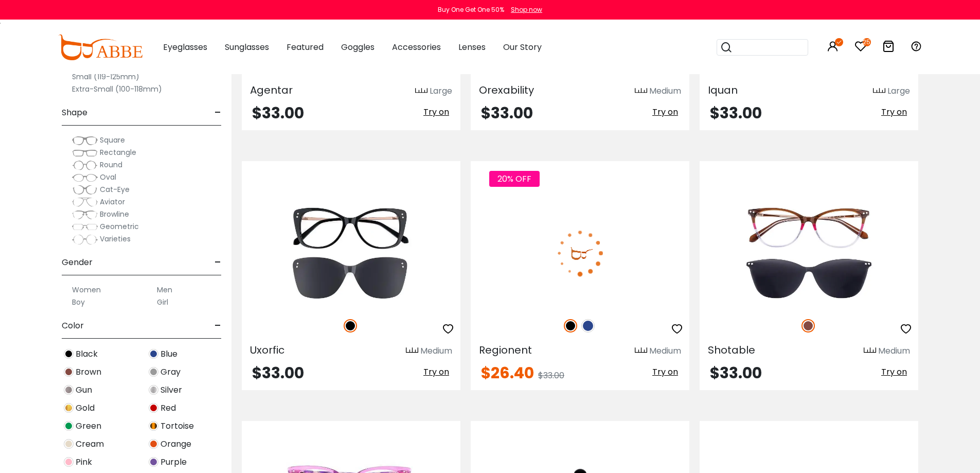
click at [588, 329] on img at bounding box center [587, 325] width 13 height 13
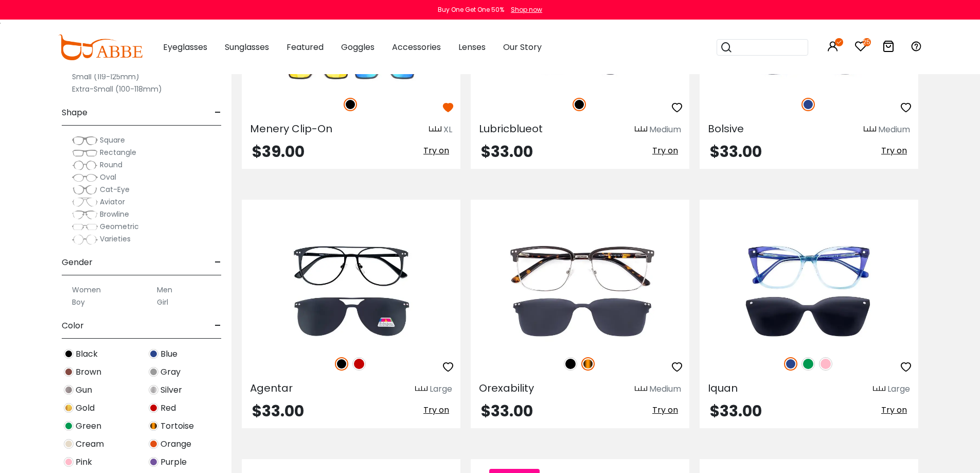
scroll to position [1570, 0]
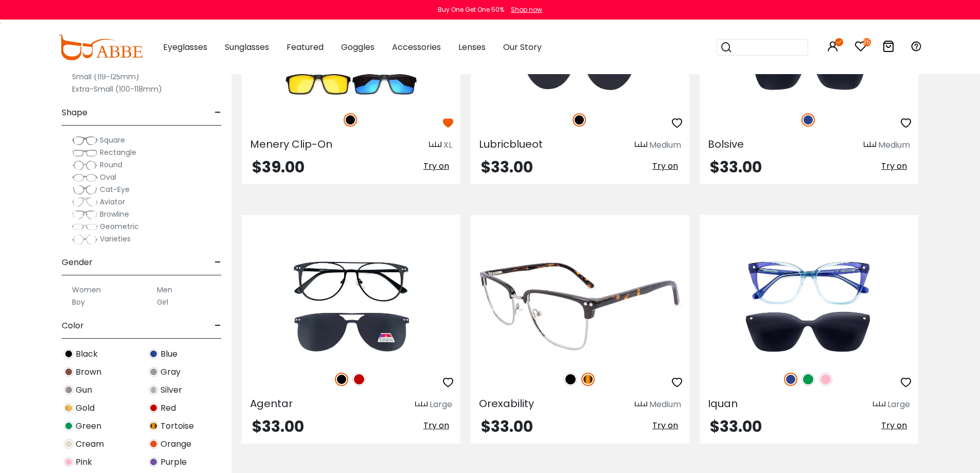
click at [624, 256] on img at bounding box center [580, 307] width 219 height 110
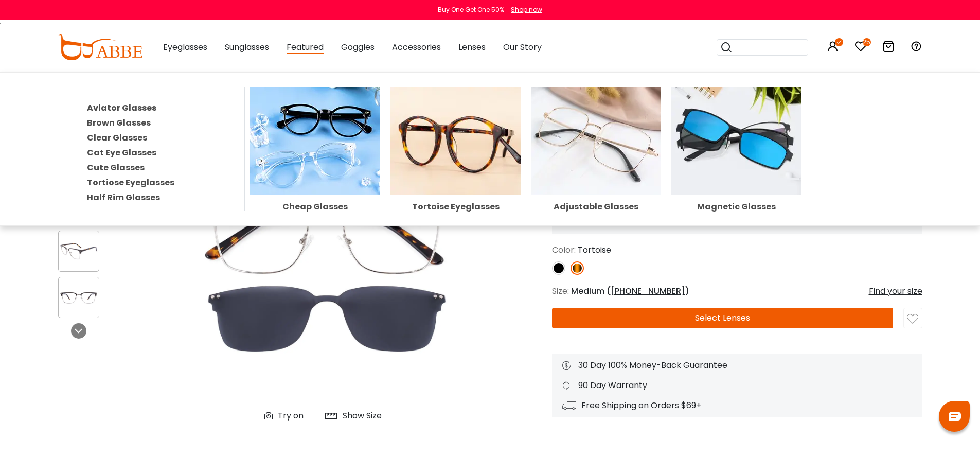
click at [708, 146] on img at bounding box center [736, 141] width 130 height 108
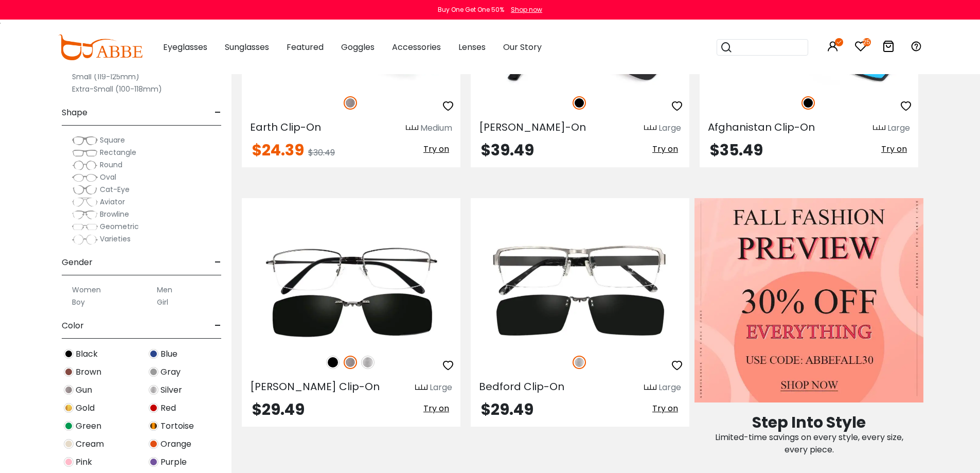
scroll to position [313, 0]
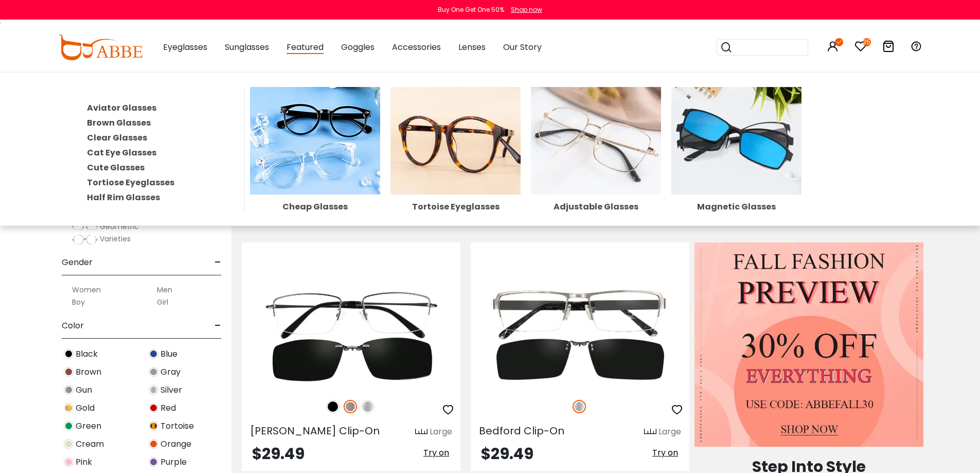
click at [295, 154] on img at bounding box center [315, 141] width 130 height 108
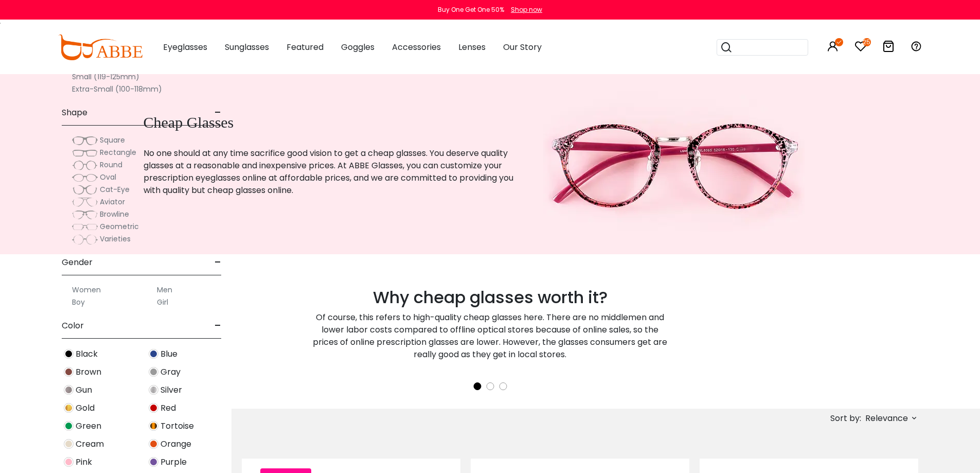
drag, startPoint x: 982, startPoint y: 23, endPoint x: 961, endPoint y: -62, distance: 87.5
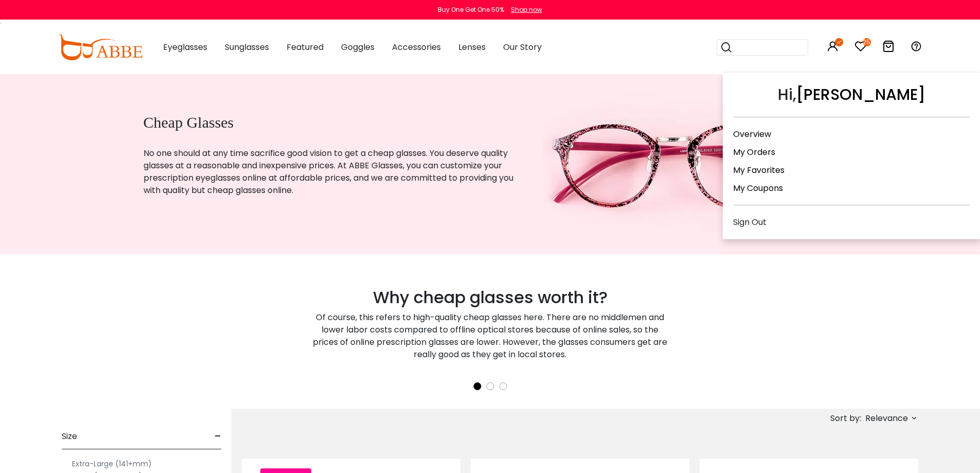
click at [760, 154] on link "My Orders" at bounding box center [754, 152] width 42 height 12
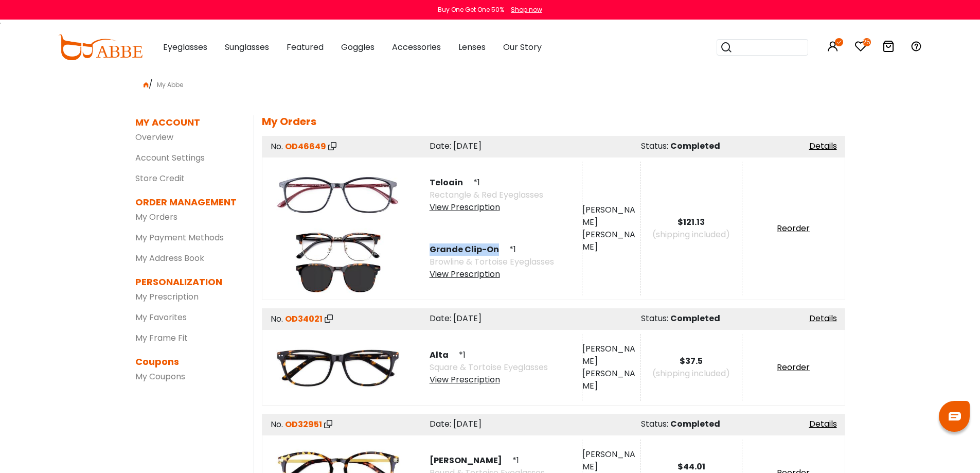
drag, startPoint x: 430, startPoint y: 247, endPoint x: 497, endPoint y: 244, distance: 67.9
click at [497, 244] on span "Grande Clip-On" at bounding box center [469, 249] width 78 height 12
copy span "Grande Clip-On"
click at [742, 47] on input "search" at bounding box center [768, 47] width 72 height 15
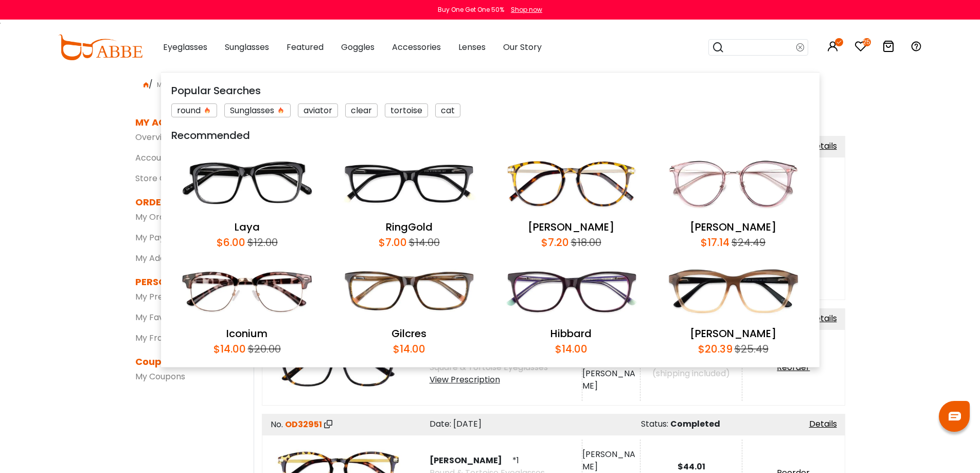
paste input "**********"
type input "**********"
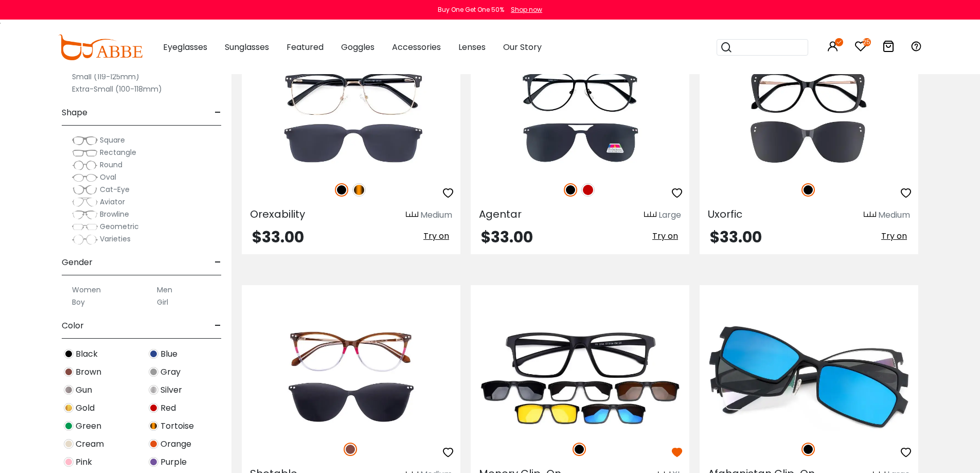
scroll to position [1353, 0]
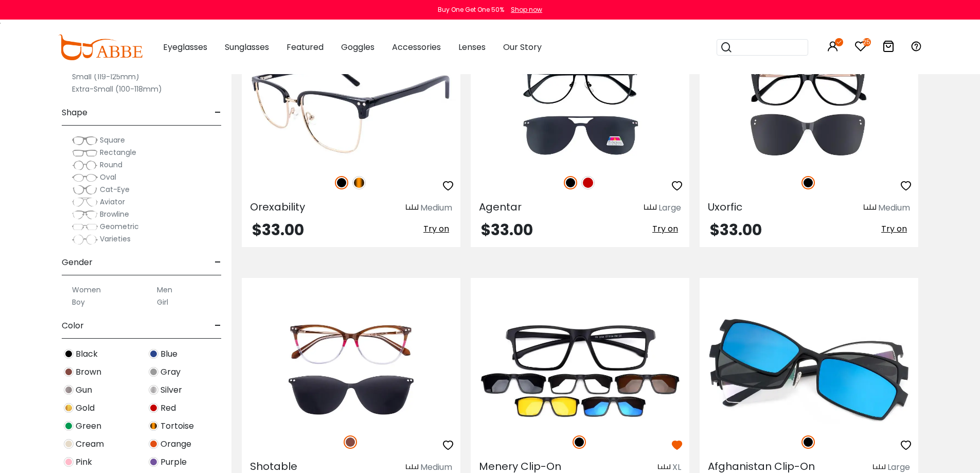
click at [357, 178] on img at bounding box center [358, 182] width 13 height 13
click at [360, 203] on div "Orexability Medium" at bounding box center [351, 206] width 219 height 16
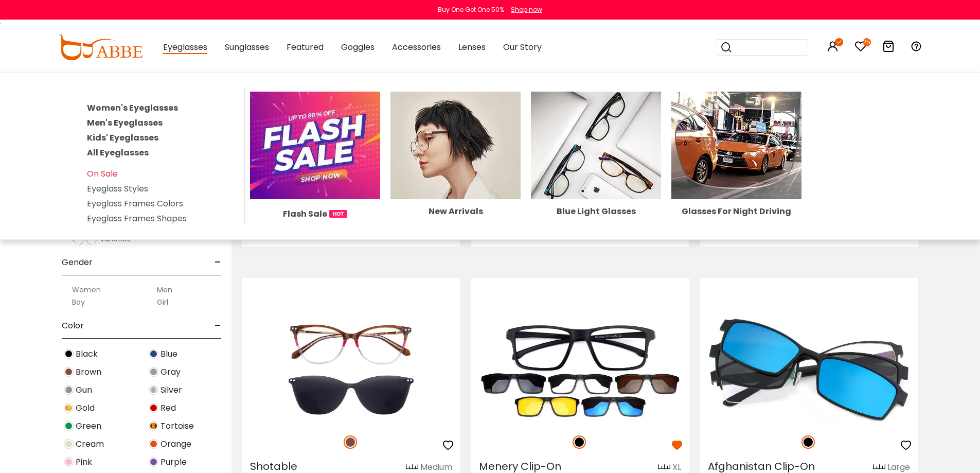
click at [323, 184] on img at bounding box center [315, 146] width 130 height 108
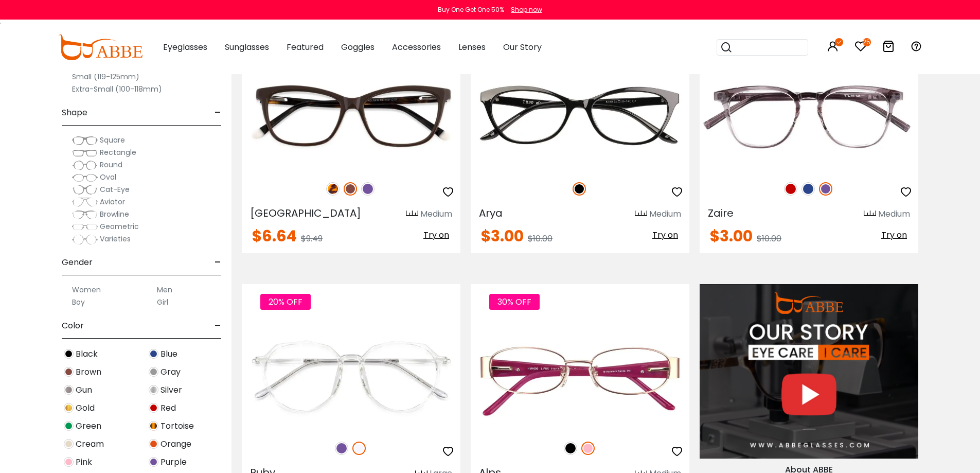
scroll to position [788, 0]
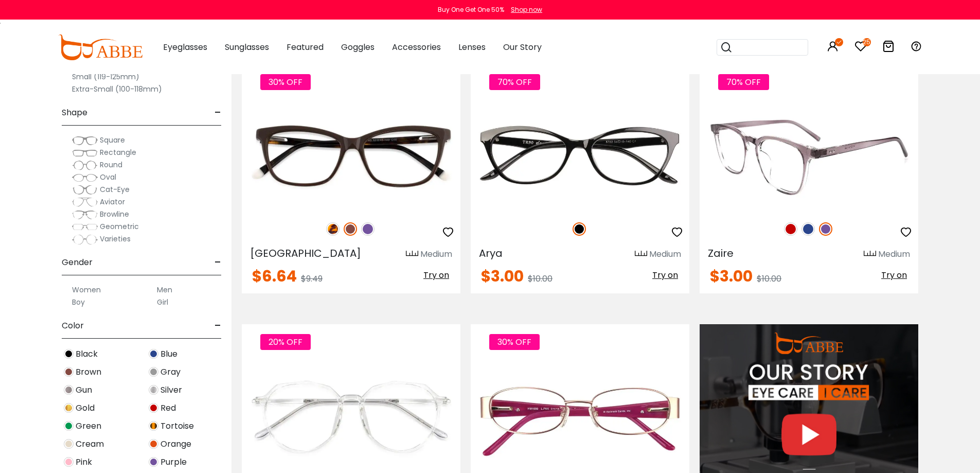
click at [789, 227] on img at bounding box center [790, 228] width 13 height 13
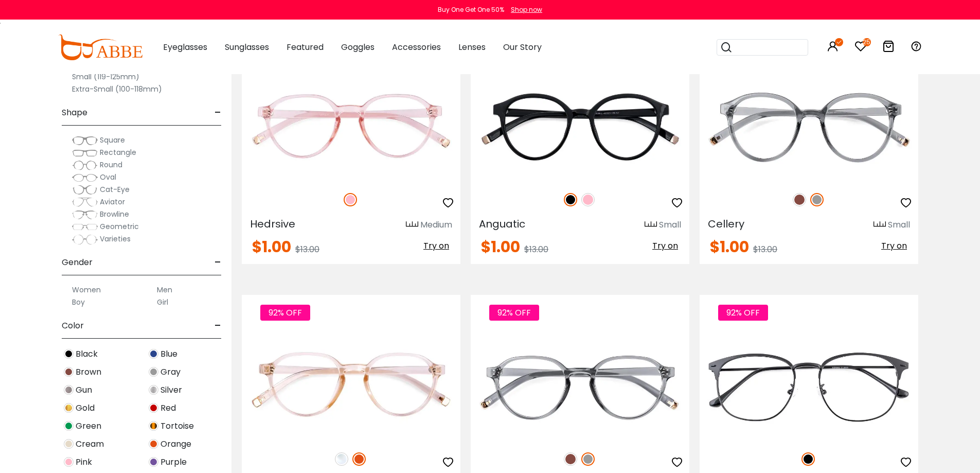
scroll to position [5063, 0]
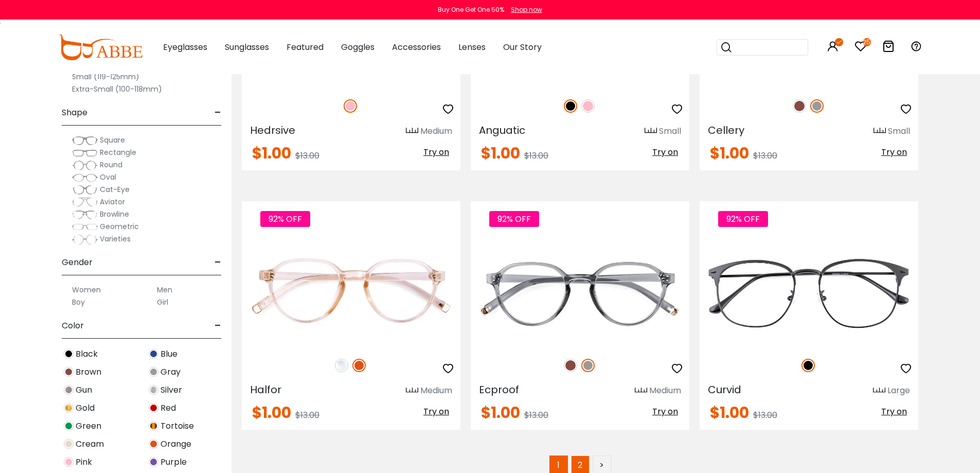
click at [584, 464] on link "2" at bounding box center [580, 464] width 19 height 19
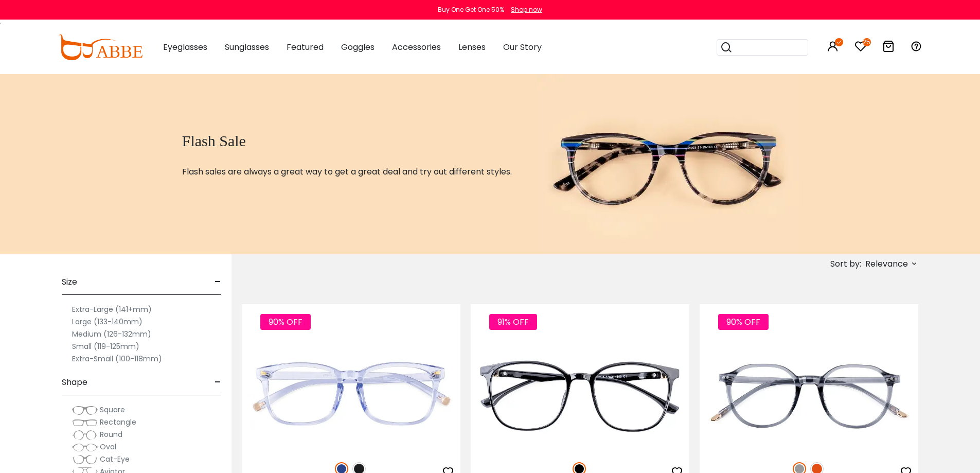
drag, startPoint x: 983, startPoint y: 79, endPoint x: 899, endPoint y: 4, distance: 112.6
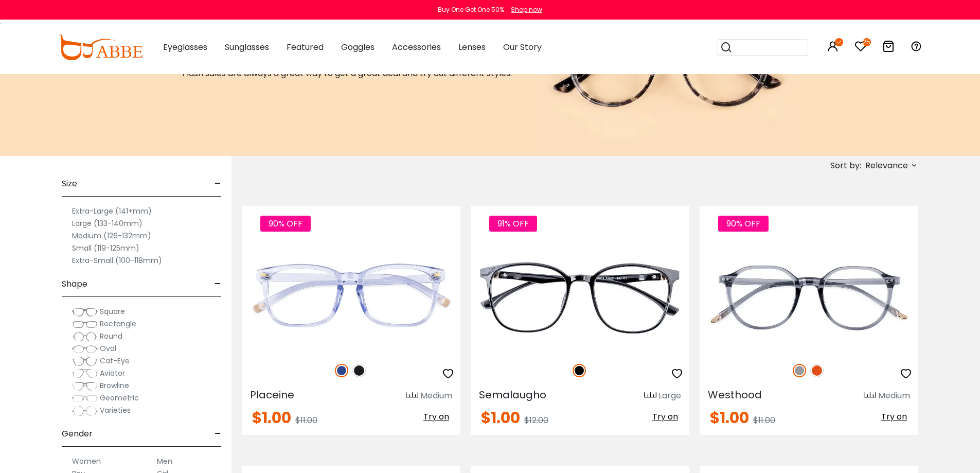
scroll to position [74, 0]
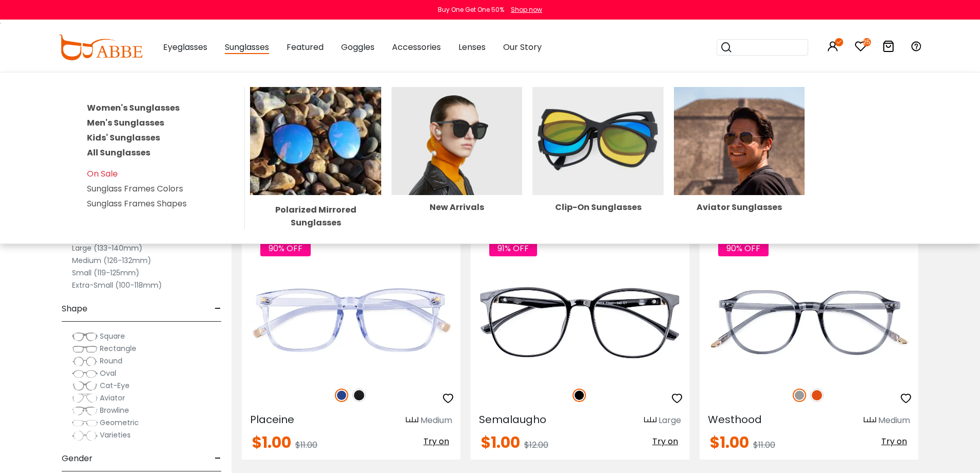
click at [570, 130] on img at bounding box center [597, 141] width 131 height 108
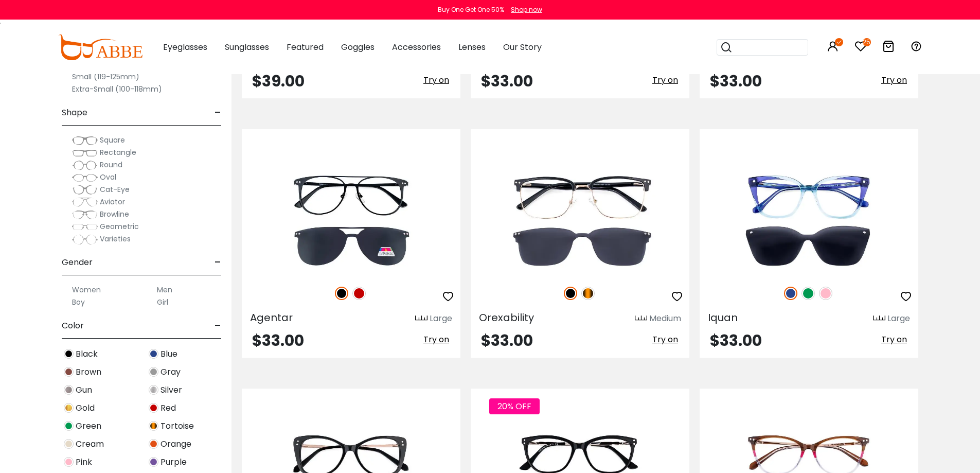
scroll to position [1660, 0]
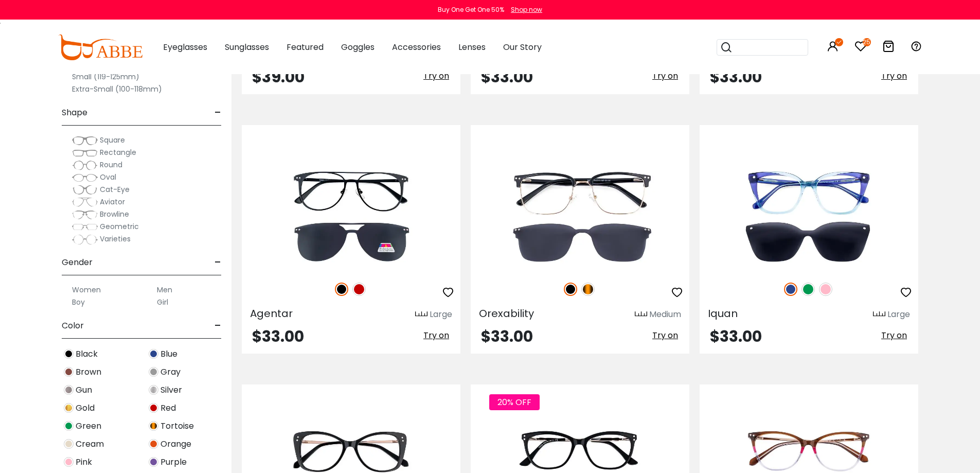
drag, startPoint x: 983, startPoint y: 38, endPoint x: 987, endPoint y: 259, distance: 220.7
click at [979, 259] on html "Eyeglasses Thanks for your subscription Please use coupon code " NEWCOMER " to …" at bounding box center [490, 49] width 980 height 3418
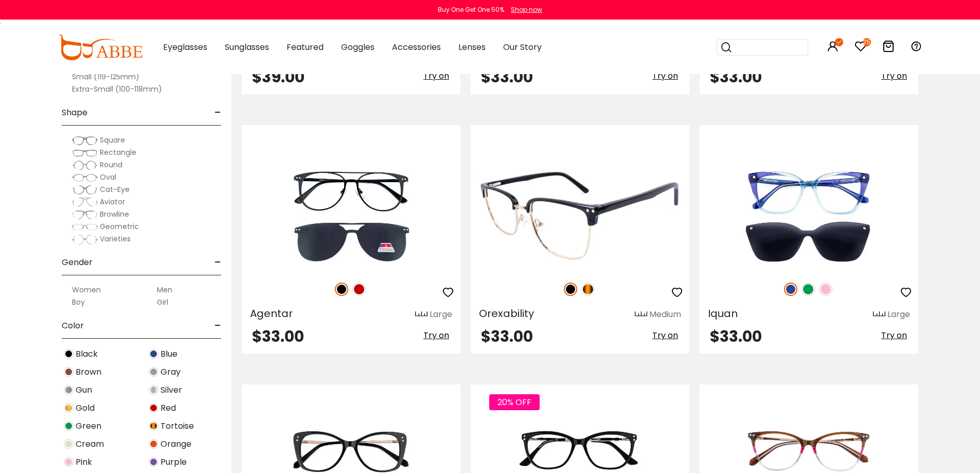
click at [589, 291] on img at bounding box center [587, 288] width 13 height 13
click at [567, 207] on img at bounding box center [580, 217] width 219 height 110
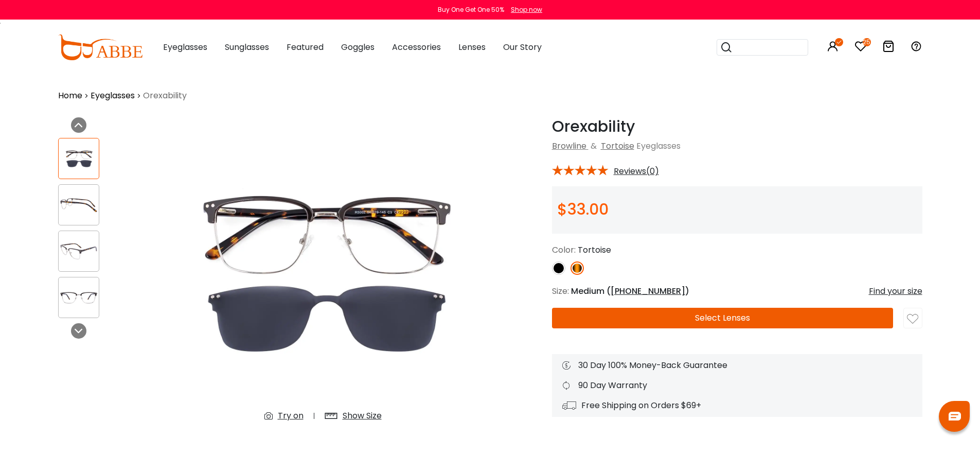
click at [719, 319] on button "Select Lenses" at bounding box center [722, 318] width 341 height 21
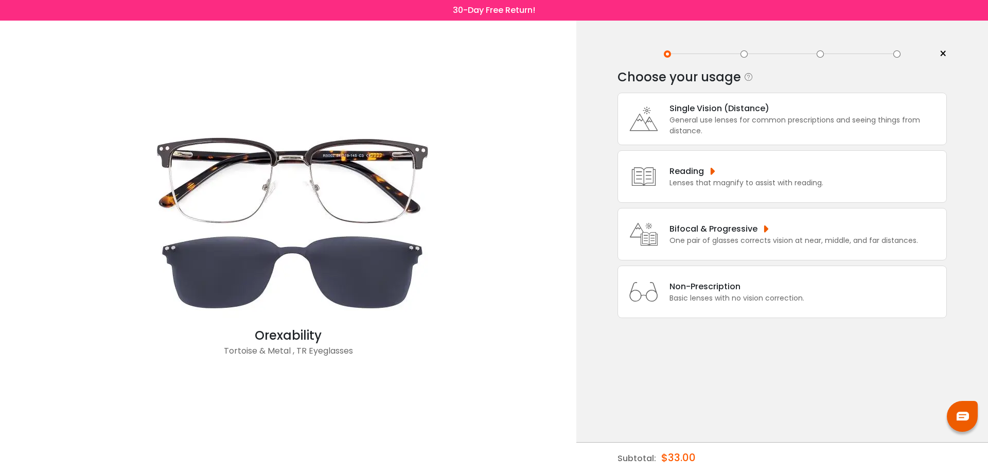
click at [686, 242] on div "One pair of glasses corrects vision at near, middle, and far distances." at bounding box center [793, 240] width 248 height 11
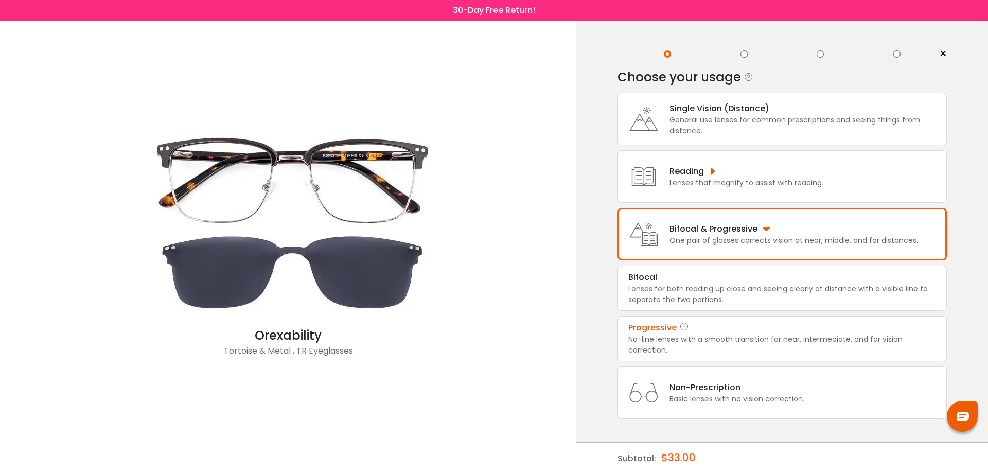
click at [693, 346] on div "No-line lenses with a smooth transition for near, intermediate, and far vision …" at bounding box center [782, 345] width 308 height 22
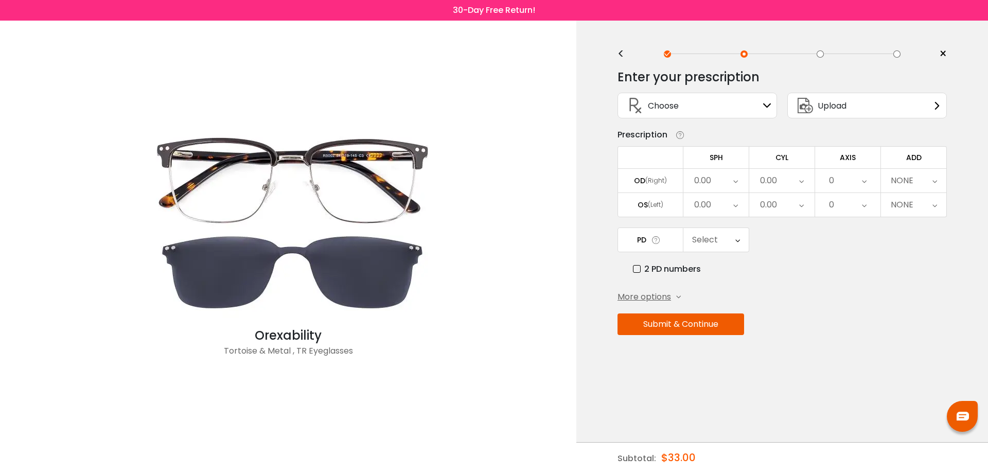
click at [765, 104] on icon at bounding box center [767, 105] width 8 height 8
click at [767, 104] on icon at bounding box center [767, 105] width 8 height 8
click at [647, 180] on div "(Right)" at bounding box center [656, 180] width 22 height 9
click at [701, 182] on div "0.00" at bounding box center [702, 180] width 17 height 21
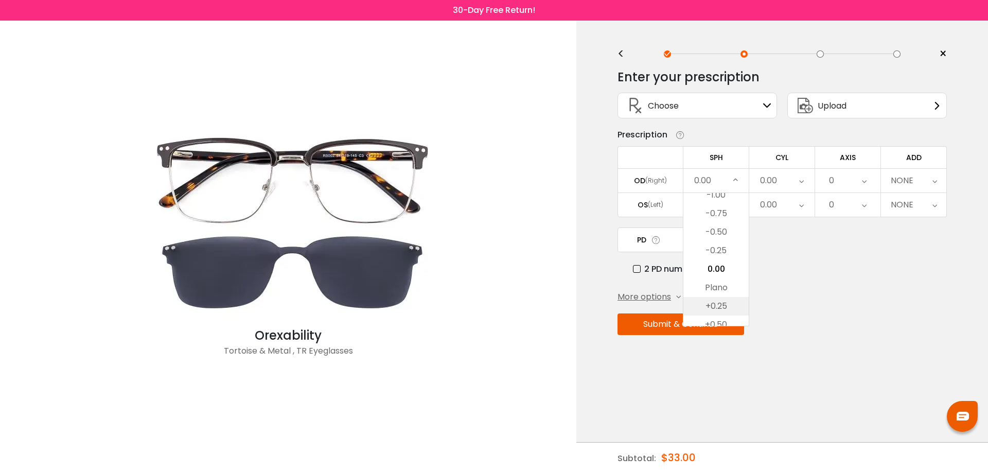
click at [722, 309] on li "+0.25" at bounding box center [715, 306] width 65 height 19
click at [800, 177] on icon at bounding box center [801, 181] width 5 height 24
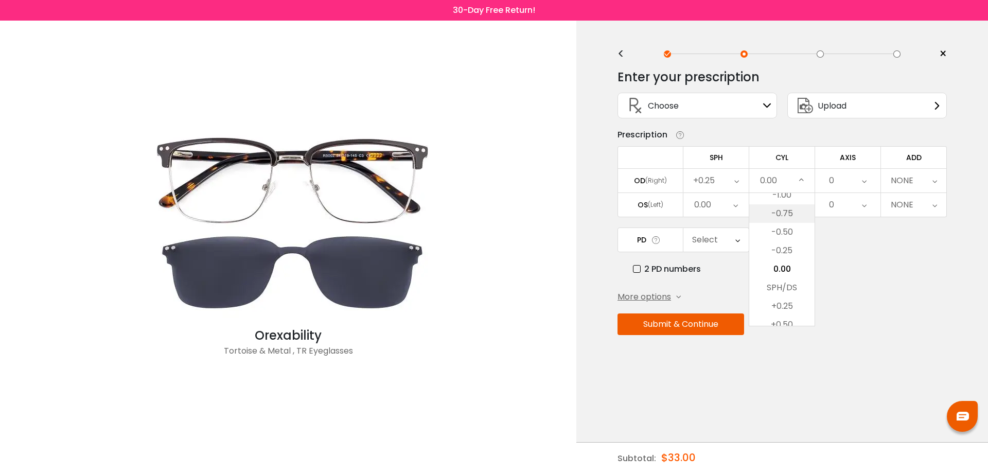
click at [790, 211] on li "-0.75" at bounding box center [781, 213] width 65 height 19
click at [860, 179] on div "0" at bounding box center [847, 181] width 65 height 24
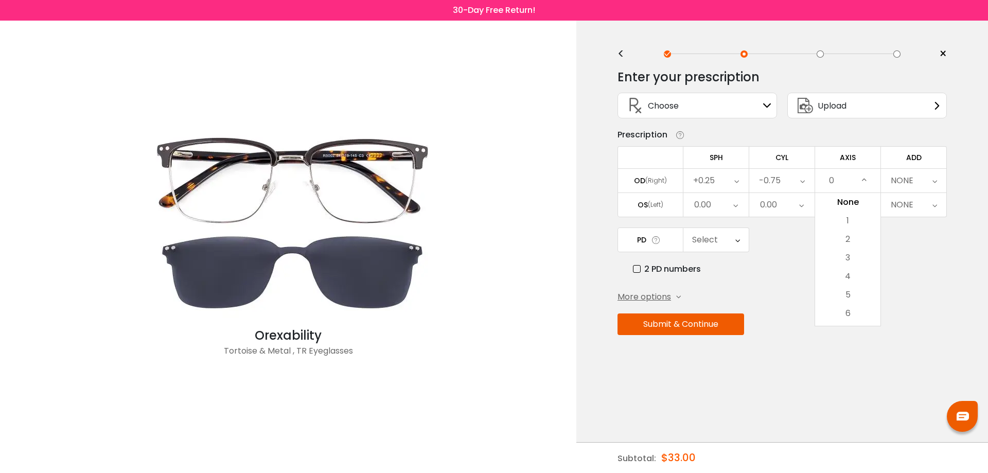
click at [933, 178] on icon at bounding box center [934, 181] width 5 height 24
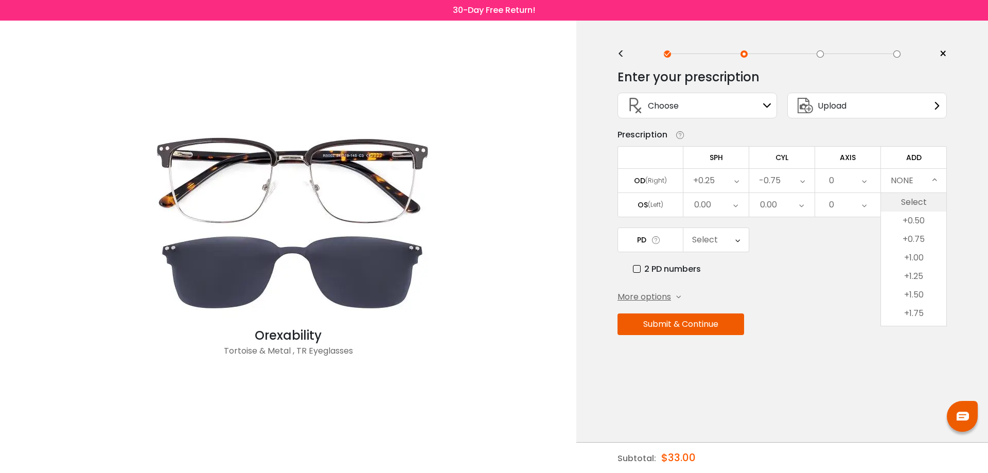
click at [925, 202] on li "Select" at bounding box center [913, 202] width 65 height 19
click at [934, 182] on icon at bounding box center [935, 181] width 5 height 24
click at [679, 296] on icon at bounding box center [678, 297] width 5 height 5
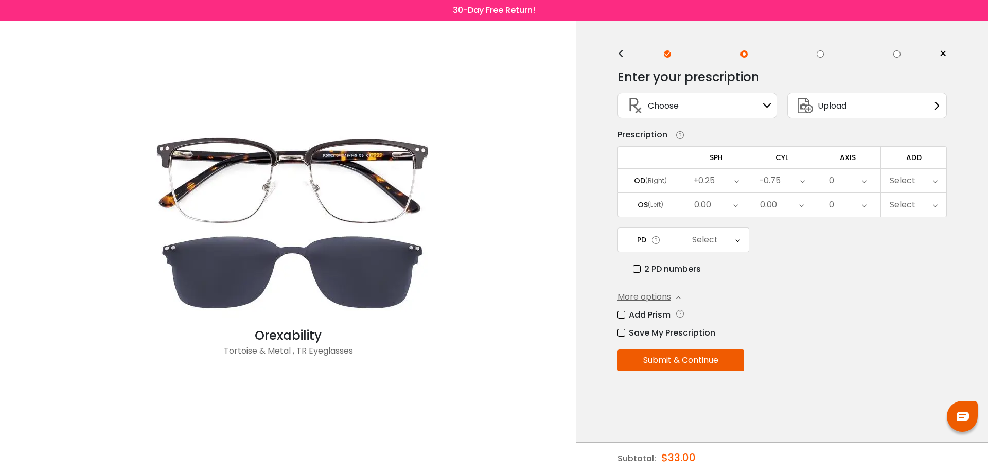
click at [655, 240] on icon at bounding box center [656, 240] width 10 height 11
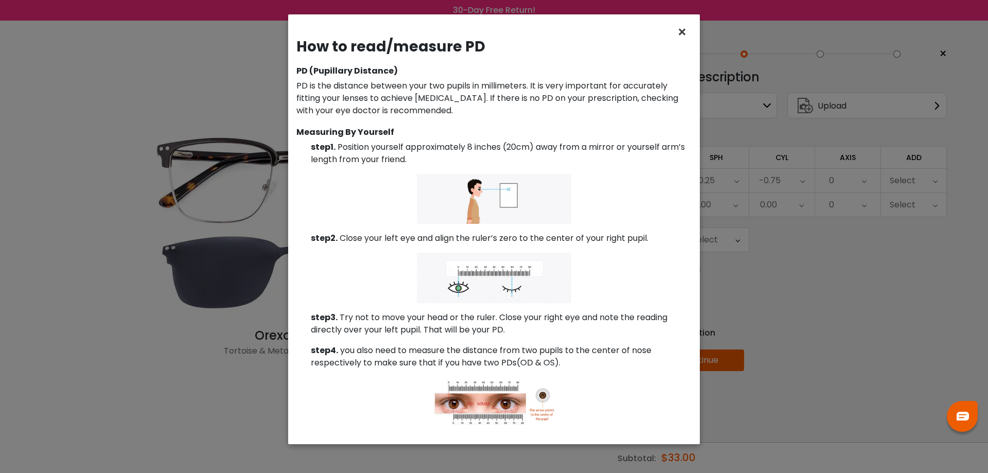
click at [681, 30] on span "×" at bounding box center [683, 32] width 15 height 22
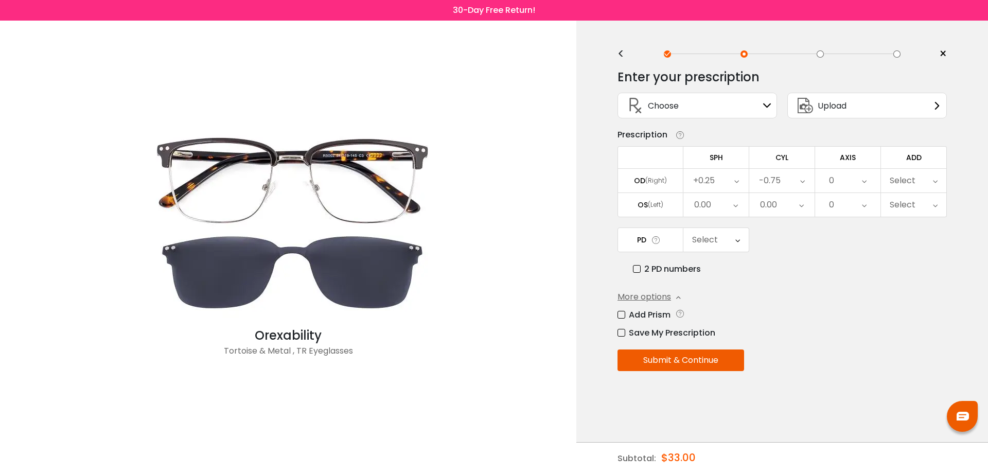
click at [738, 240] on icon at bounding box center [737, 240] width 5 height 24
click at [886, 108] on div "Upload" at bounding box center [866, 106] width 159 height 26
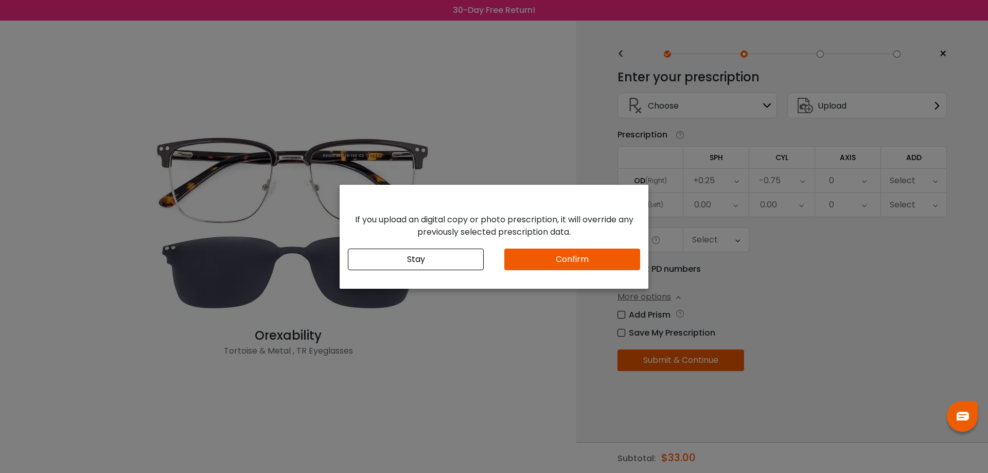
click at [587, 264] on button "Confirm" at bounding box center [572, 259] width 136 height 22
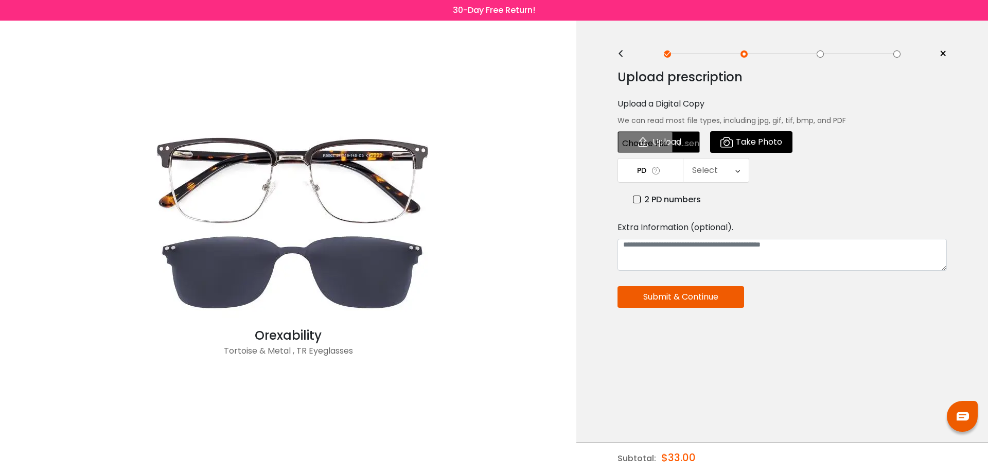
click at [651, 142] on input "file" at bounding box center [658, 142] width 82 height 22
type input "**********"
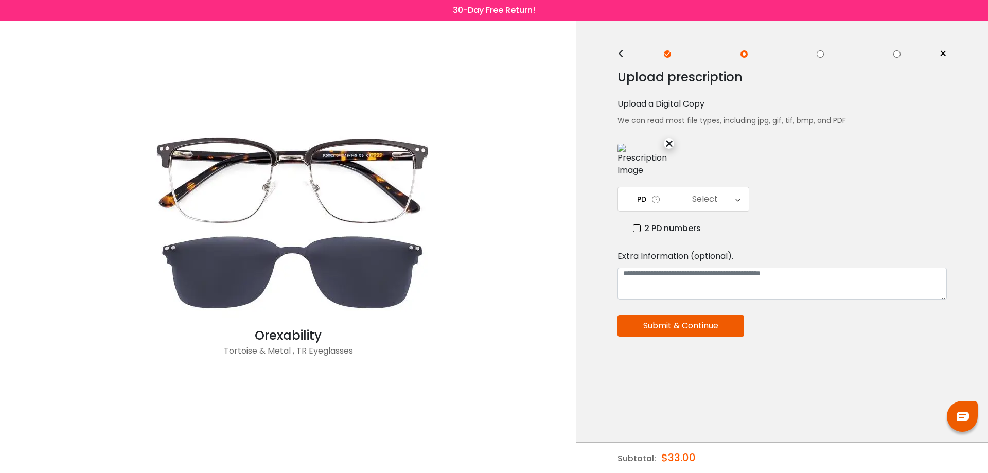
click at [737, 201] on icon at bounding box center [737, 199] width 5 height 24
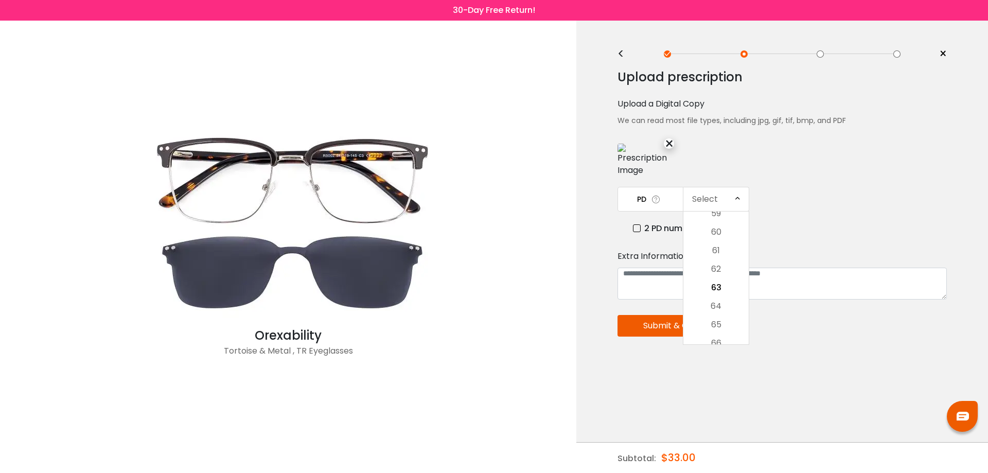
click at [737, 201] on icon at bounding box center [737, 199] width 5 height 24
